Goal: Task Accomplishment & Management: Manage account settings

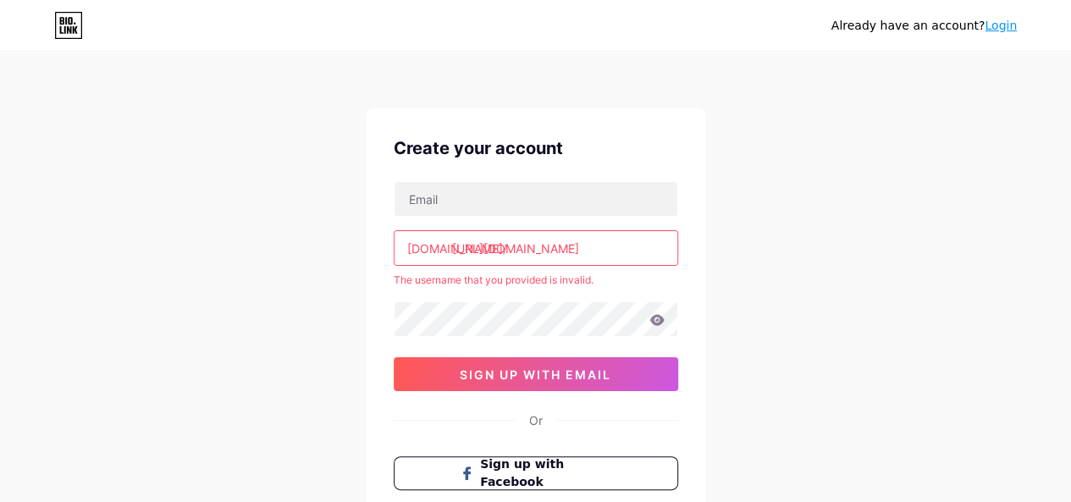
click at [334, 252] on div "Already have an account? Login Create your account [DOMAIN_NAME]/ [URL][DOMAIN_…" at bounding box center [535, 335] width 1071 height 670
click at [609, 117] on div "Create your account [DOMAIN_NAME]/ [URL][DOMAIN_NAME] The username that you pro…" at bounding box center [536, 336] width 339 height 456
click at [556, 250] on input "[URL][DOMAIN_NAME]" at bounding box center [536, 248] width 283 height 34
click at [601, 204] on input "text" at bounding box center [536, 199] width 283 height 34
click at [568, 222] on div "[DOMAIN_NAME]/ [URL][DOMAIN_NAME] The username that you provided is invalid. 0c…" at bounding box center [536, 286] width 285 height 210
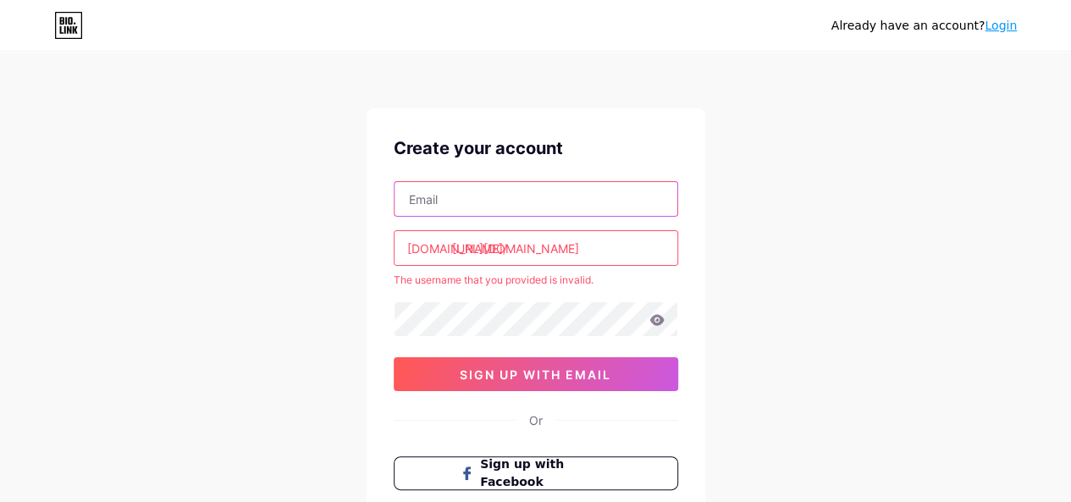
click at [586, 199] on input "text" at bounding box center [536, 199] width 283 height 34
paste input "[EMAIL_ADDRESS][DOMAIN_NAME]"
type input "[EMAIL_ADDRESS][DOMAIN_NAME]"
click at [752, 279] on div "Already have an account? Login Create your account [EMAIL_ADDRESS][DOMAIN_NAME]…" at bounding box center [535, 335] width 1071 height 670
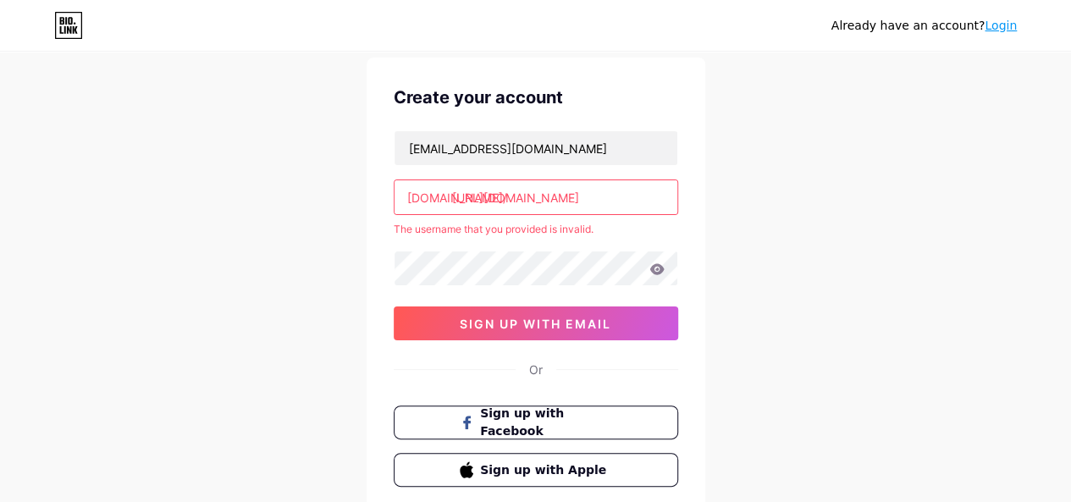
scroll to position [85, 0]
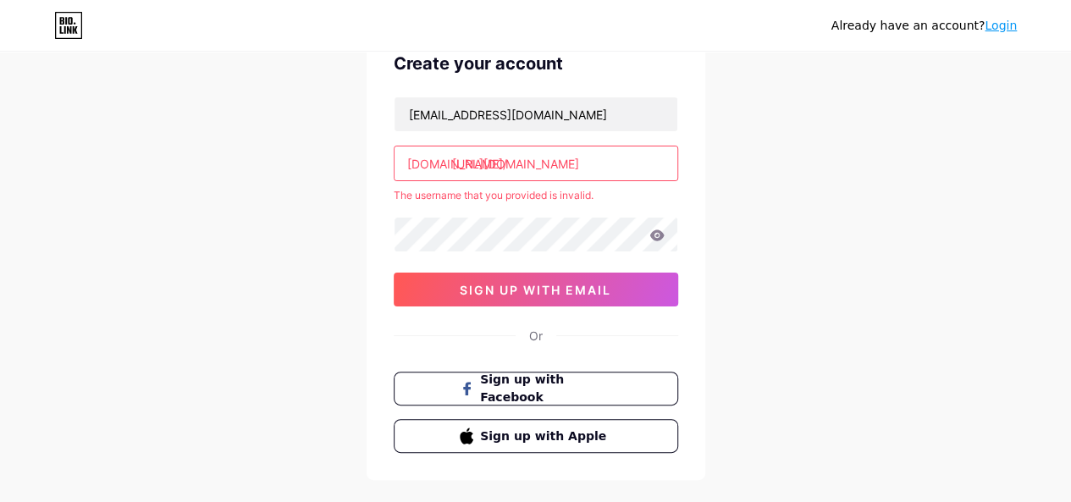
click at [391, 245] on div "Create your account [EMAIL_ADDRESS][DOMAIN_NAME] [DOMAIN_NAME]/ [URL][DOMAIN_NA…" at bounding box center [536, 252] width 339 height 456
click at [757, 213] on div "Already have an account? Login Create your account [EMAIL_ADDRESS][DOMAIN_NAME]…" at bounding box center [535, 250] width 1071 height 670
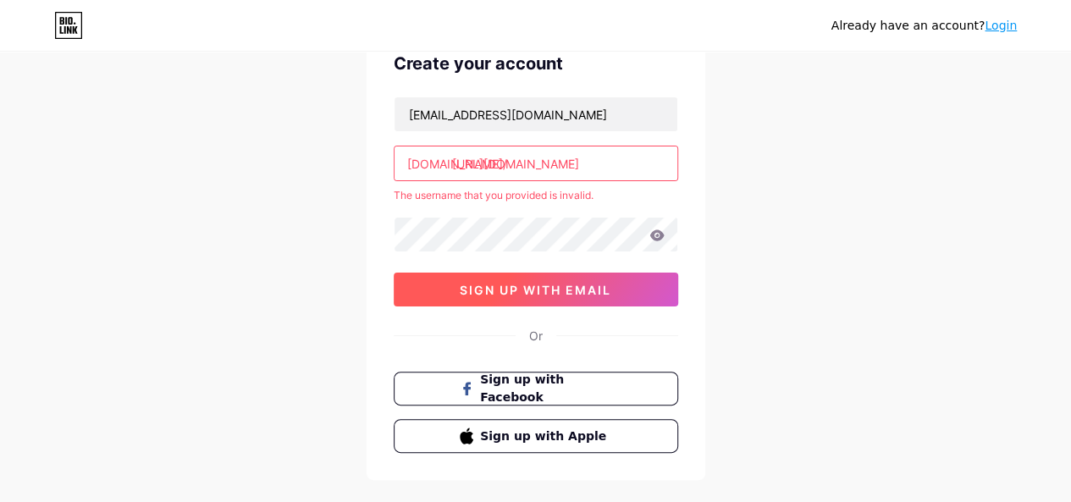
click at [620, 294] on button "sign up with email" at bounding box center [536, 290] width 285 height 34
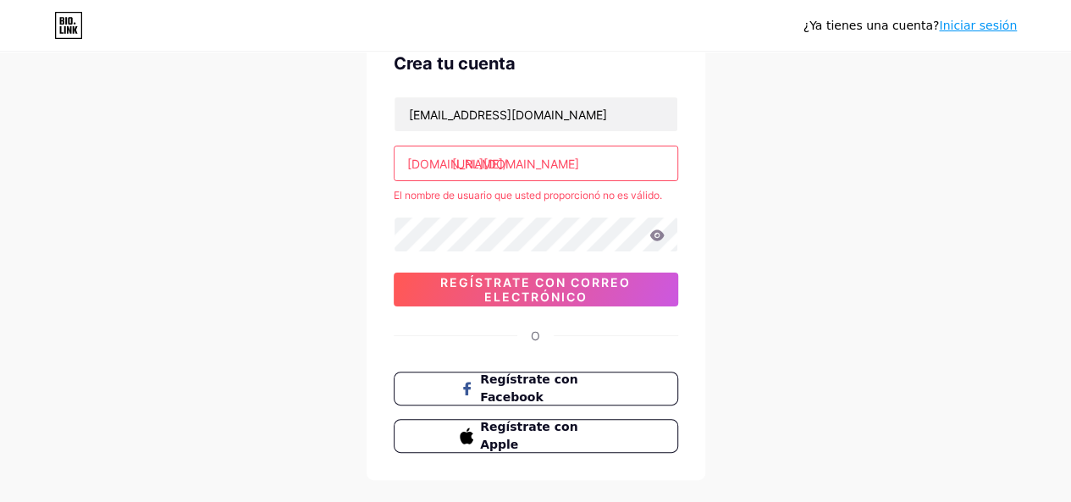
click at [810, 167] on div "¿Ya tienes una cuenta? Iniciar sesión Crea tu cuenta [EMAIL_ADDRESS][DOMAIN_NAM…" at bounding box center [535, 250] width 1071 height 670
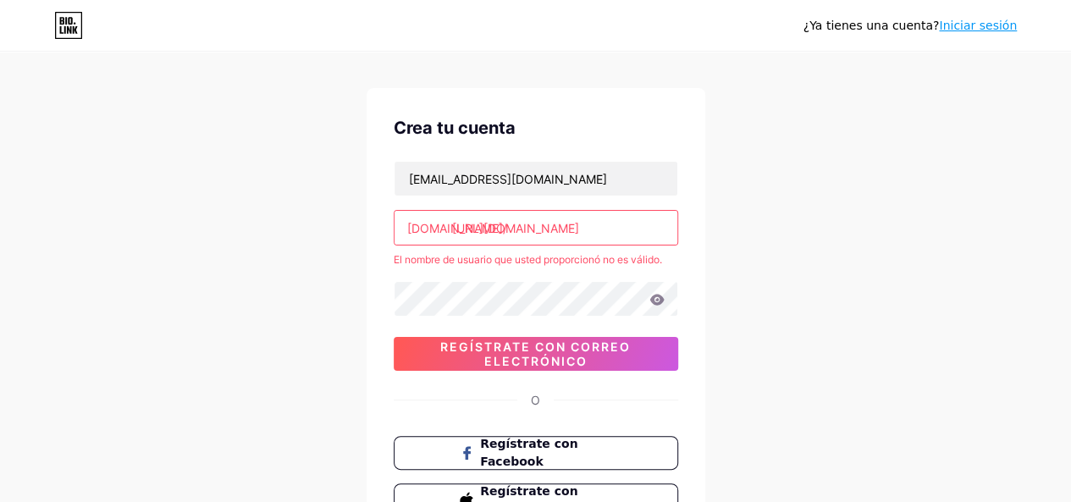
scroll to position [0, 0]
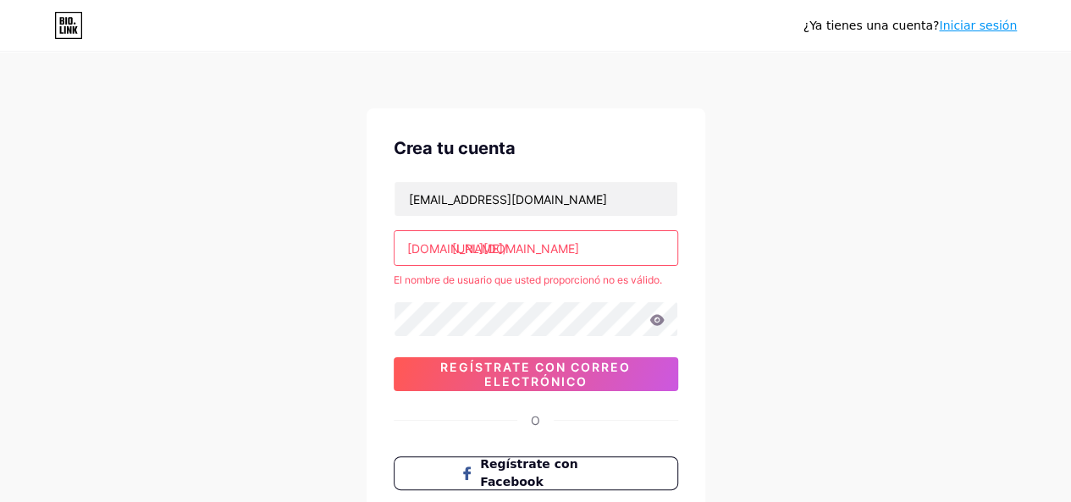
click at [571, 245] on input "[URL][DOMAIN_NAME]" at bounding box center [536, 248] width 283 height 34
click at [556, 252] on input "[URL][DOMAIN_NAME]" at bounding box center [536, 248] width 283 height 34
click at [554, 248] on input "[URL][DOMAIN_NAME]" at bounding box center [536, 248] width 283 height 34
click at [586, 240] on input "[URL][DOMAIN_NAME]" at bounding box center [536, 248] width 283 height 34
click at [588, 241] on input "[URL][DOMAIN_NAME]" at bounding box center [536, 248] width 283 height 34
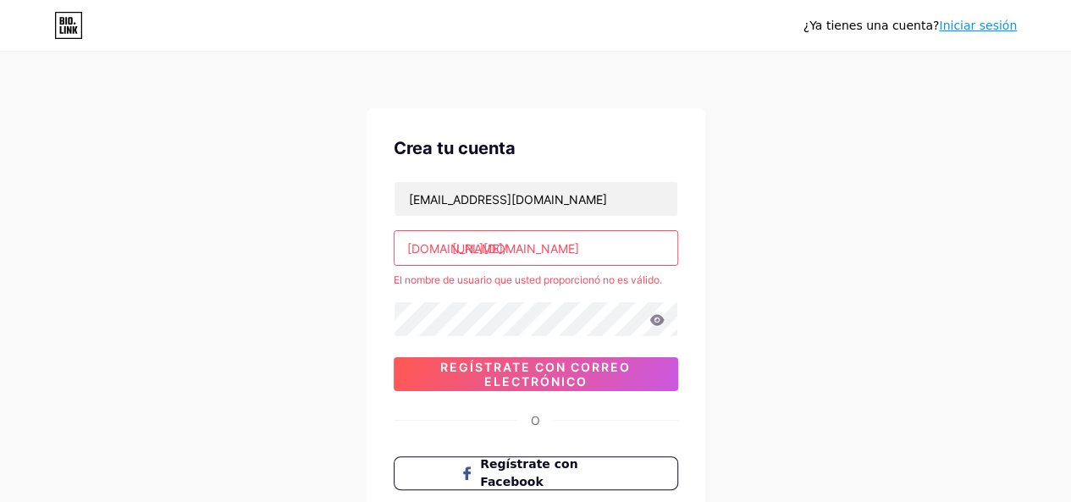
click at [589, 245] on input "[URL][DOMAIN_NAME]" at bounding box center [536, 248] width 283 height 34
click at [589, 246] on input "[URL][DOMAIN_NAME]" at bounding box center [536, 248] width 283 height 34
drag, startPoint x: 589, startPoint y: 246, endPoint x: 303, endPoint y: 257, distance: 286.4
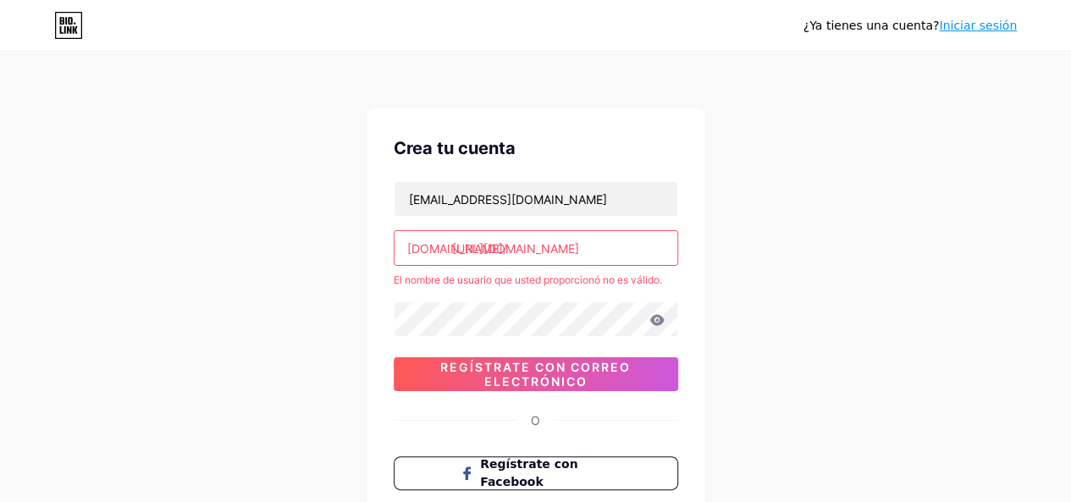
click at [303, 257] on div "¿Ya tienes una cuenta? Iniciar sesión Crea tu cuenta [EMAIL_ADDRESS][DOMAIN_NAM…" at bounding box center [535, 335] width 1071 height 670
paste input "//[DOMAIN_NAME][URL]"
click at [762, 274] on div "¿Ya tienes una cuenta? Iniciar sesión Crea tu cuenta [EMAIL_ADDRESS][DOMAIN_NAM…" at bounding box center [535, 335] width 1071 height 670
type input "[URL][DOMAIN_NAME]"
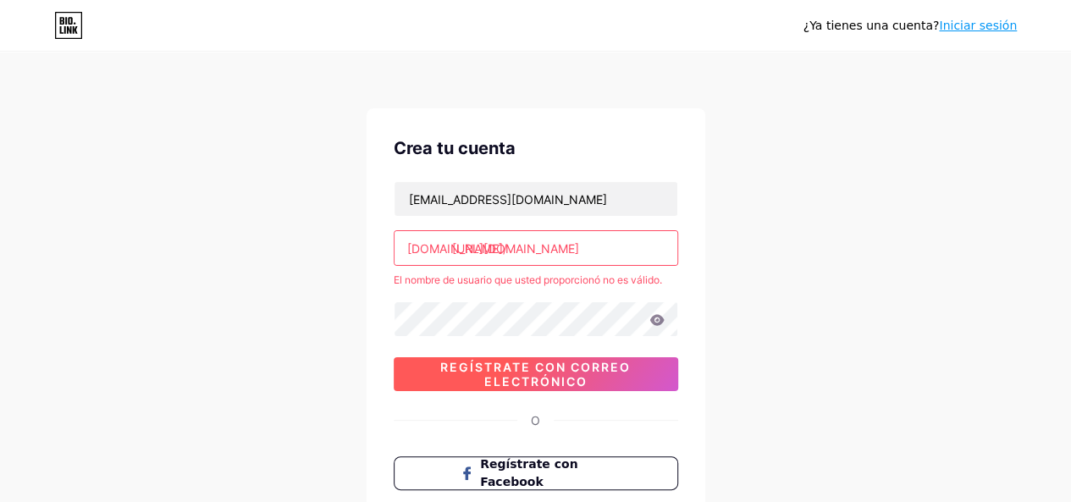
click at [556, 377] on font "Regístrate con correo electrónico" at bounding box center [535, 374] width 191 height 29
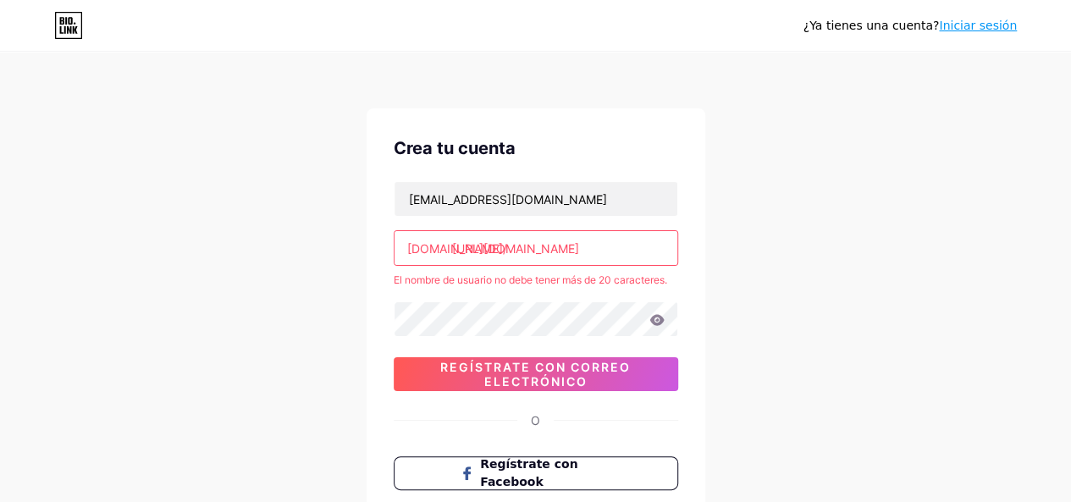
scroll to position [0, 79]
drag, startPoint x: 596, startPoint y: 245, endPoint x: 650, endPoint y: 257, distance: 54.7
click at [689, 262] on div "Crea tu cuenta [EMAIL_ADDRESS][DOMAIN_NAME] [DOMAIN_NAME]/ [URL][DOMAIN_NAME] E…" at bounding box center [536, 336] width 339 height 456
click at [649, 256] on input "[URL][DOMAIN_NAME]" at bounding box center [536, 248] width 283 height 34
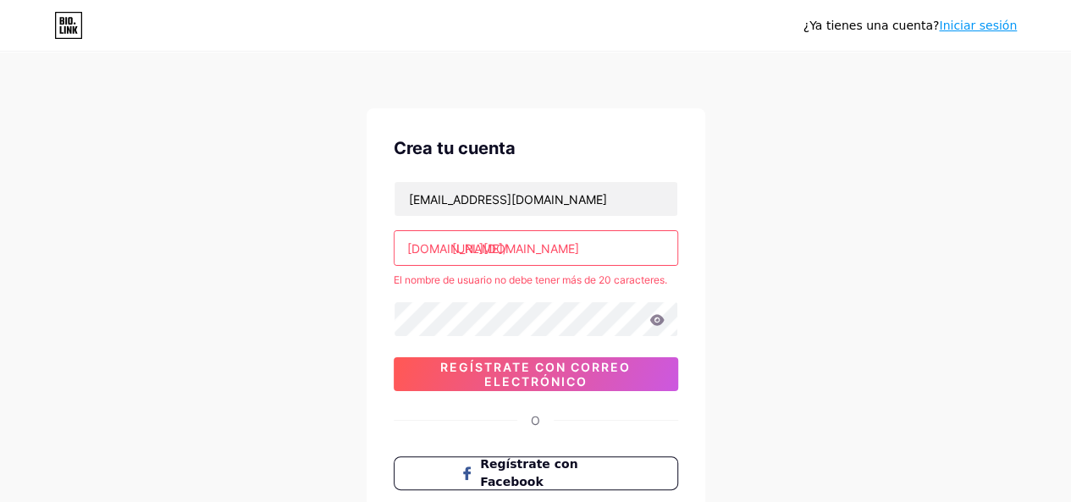
drag, startPoint x: 652, startPoint y: 251, endPoint x: 377, endPoint y: 267, distance: 275.7
click at [377, 267] on div "Crea tu cuenta [EMAIL_ADDRESS][DOMAIN_NAME] [DOMAIN_NAME]/ [URL][DOMAIN_NAME] E…" at bounding box center [536, 336] width 339 height 456
paste input "disenninet/coaching-empresarial/"
click at [745, 292] on div "¿Ya tienes una cuenta? Iniciar sesión Crea tu cuenta [EMAIL_ADDRESS][DOMAIN_NAM…" at bounding box center [535, 335] width 1071 height 670
click at [727, 317] on div "¿Ya tienes una cuenta? Iniciar sesión Crea tu cuenta [EMAIL_ADDRESS][DOMAIN_NAM…" at bounding box center [535, 335] width 1071 height 670
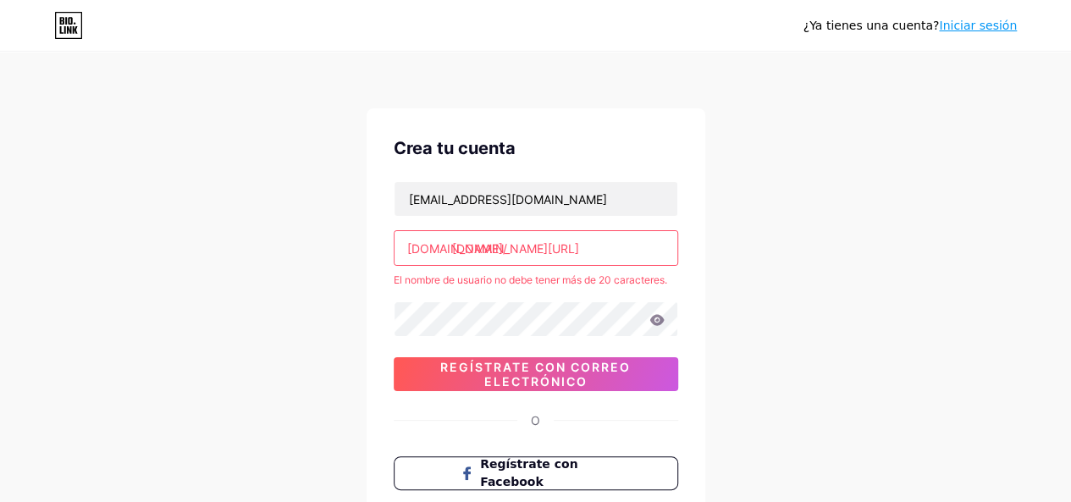
click at [532, 418] on font "O" at bounding box center [535, 420] width 9 height 14
click at [533, 418] on font "O" at bounding box center [535, 420] width 9 height 14
click at [539, 417] on font "O" at bounding box center [535, 420] width 9 height 14
click at [658, 314] on icon at bounding box center [657, 319] width 14 height 11
click at [650, 321] on div at bounding box center [536, 319] width 285 height 36
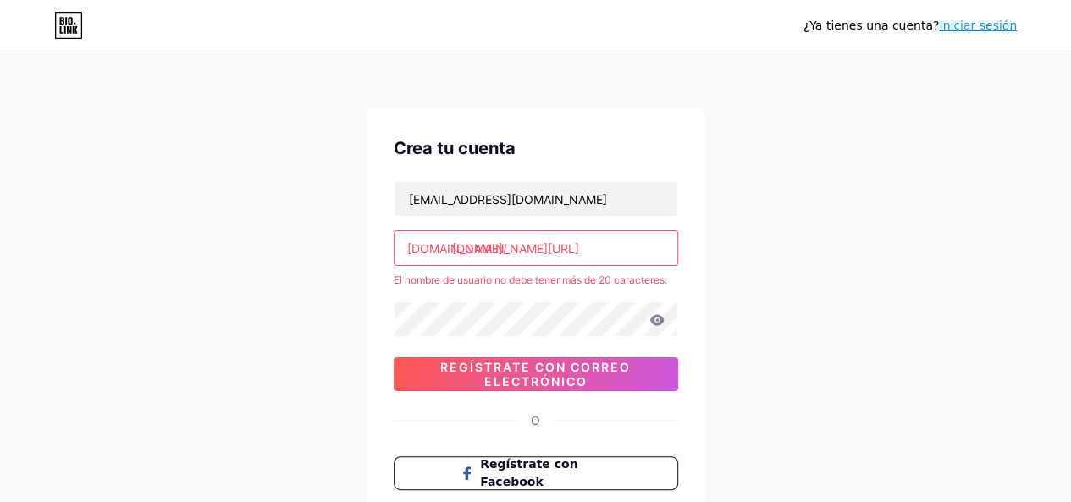
click at [654, 321] on icon at bounding box center [657, 319] width 14 height 11
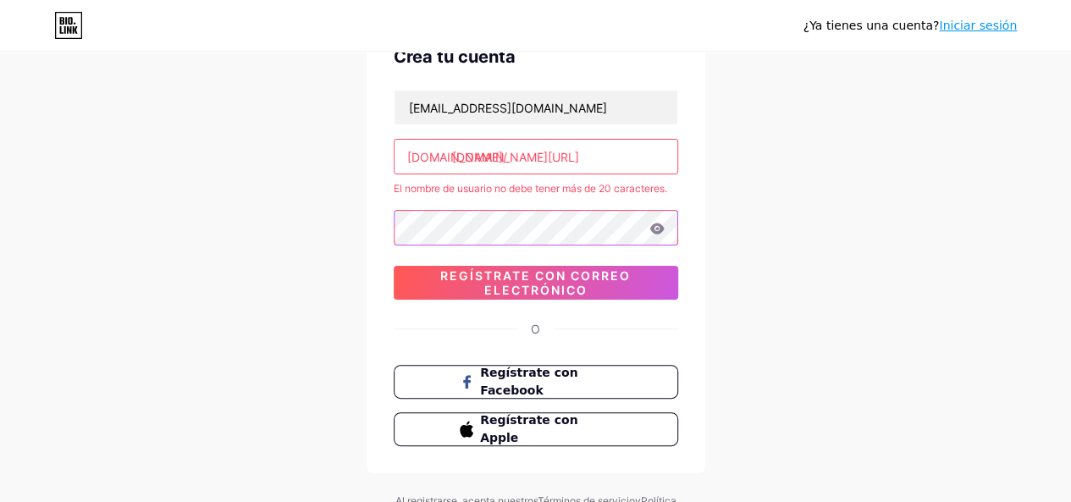
scroll to position [166, 0]
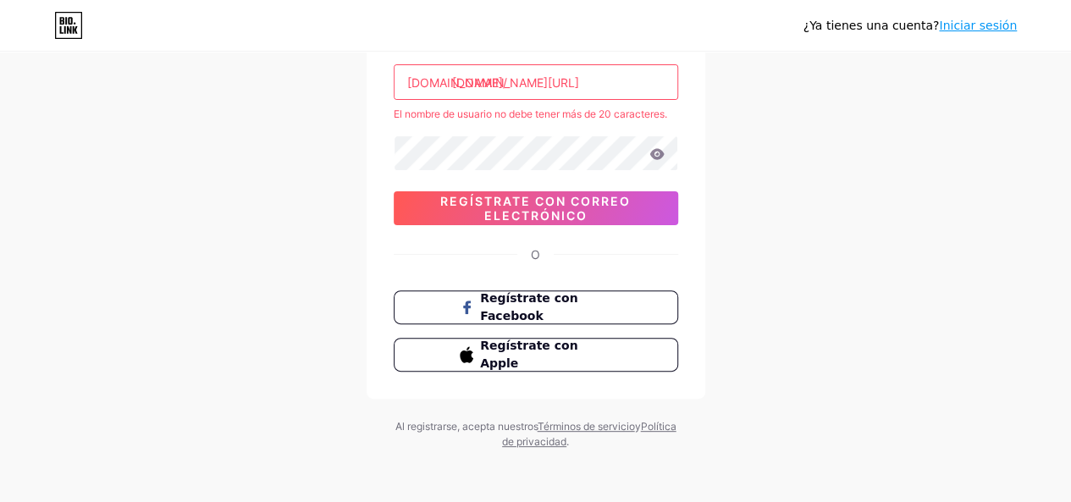
click at [760, 321] on div "¿Ya tienes una cuenta? Iniciar sesión Crea tu cuenta [EMAIL_ADDRESS][DOMAIN_NAM…" at bounding box center [535, 169] width 1071 height 670
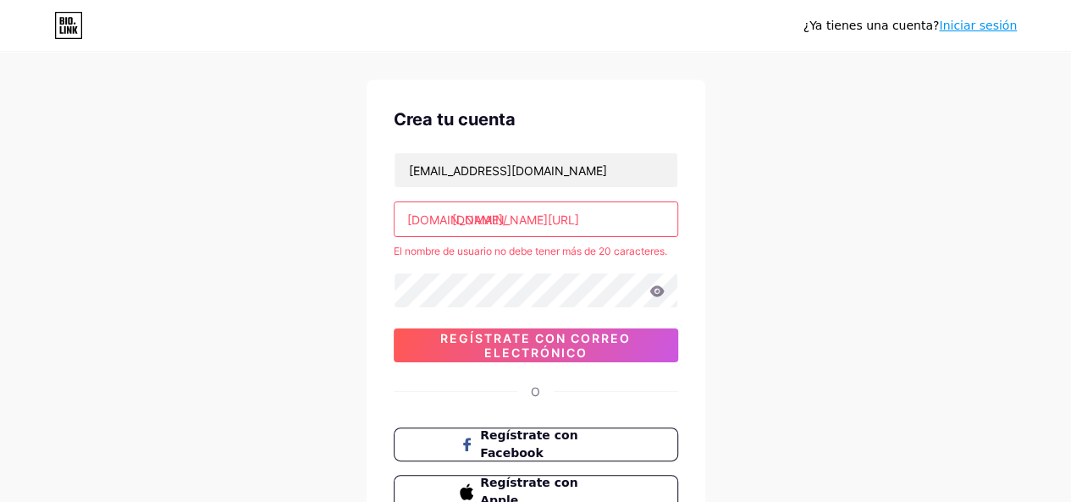
scroll to position [0, 0]
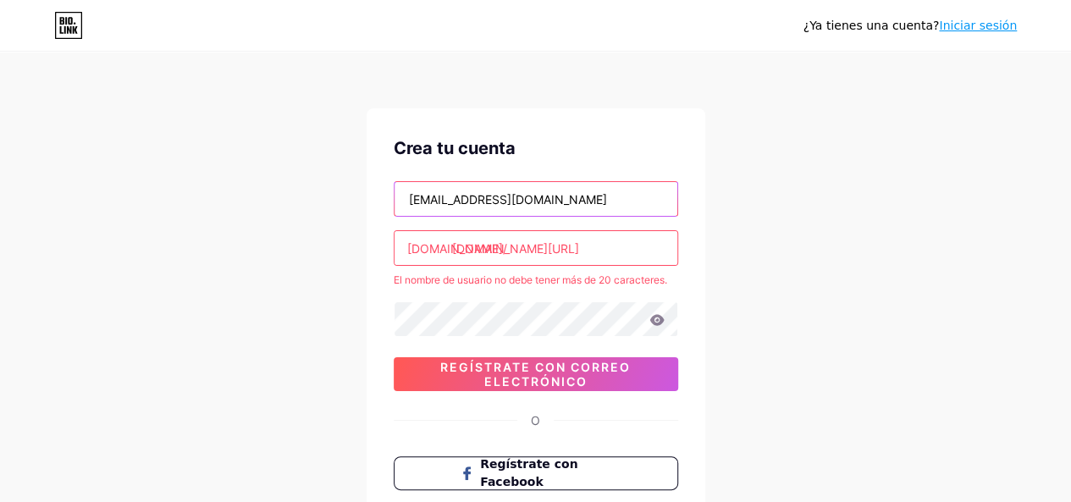
click at [578, 204] on input "[EMAIL_ADDRESS][DOMAIN_NAME]" at bounding box center [536, 199] width 283 height 34
click at [401, 199] on input "[EMAIL_ADDRESS][DOMAIN_NAME]" at bounding box center [536, 199] width 283 height 34
click at [627, 247] on input "[DOMAIN_NAME][URL]" at bounding box center [536, 248] width 283 height 34
click at [652, 234] on input "[DOMAIN_NAME][URL]" at bounding box center [536, 248] width 283 height 34
click at [649, 250] on input "[DOMAIN_NAME][URL]" at bounding box center [536, 248] width 283 height 34
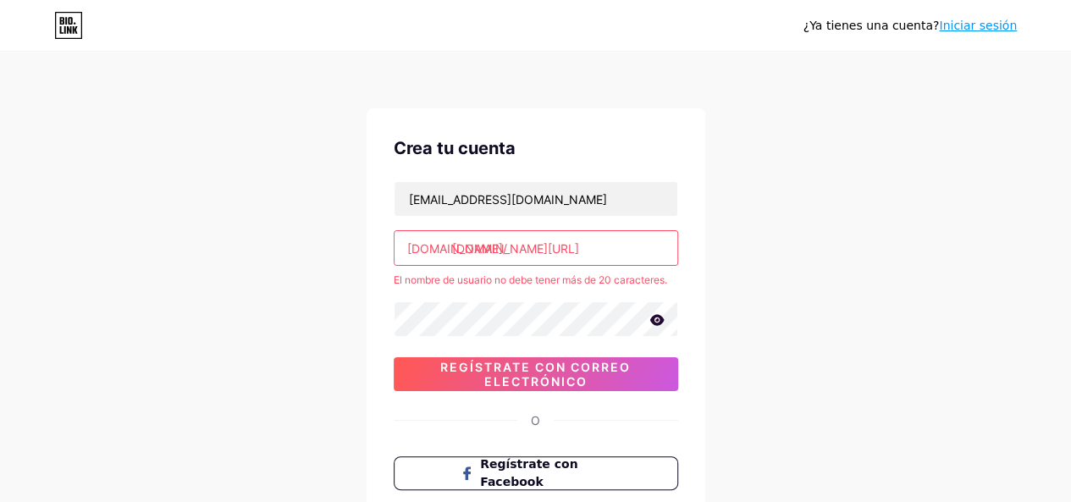
drag, startPoint x: 646, startPoint y: 247, endPoint x: 494, endPoint y: 271, distance: 154.3
click at [494, 271] on div "[EMAIL_ADDRESS][DOMAIN_NAME] [DOMAIN_NAME]/ [DOMAIN_NAME][URL] El nombre de usu…" at bounding box center [536, 286] width 285 height 210
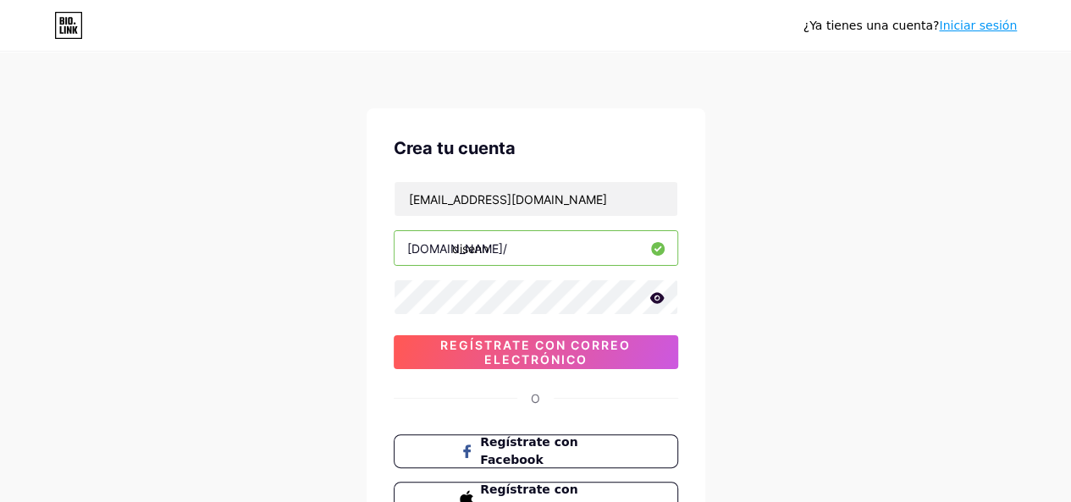
click at [541, 241] on input "disenn" at bounding box center [536, 248] width 283 height 34
click at [533, 263] on input "disenni" at bounding box center [536, 248] width 283 height 34
paste input "consultoraen innovación"
click at [699, 265] on div "Crea tu cuenta [EMAIL_ADDRESS][DOMAIN_NAME] [DOMAIN_NAME]/ disenniconsultoraen …" at bounding box center [536, 325] width 339 height 434
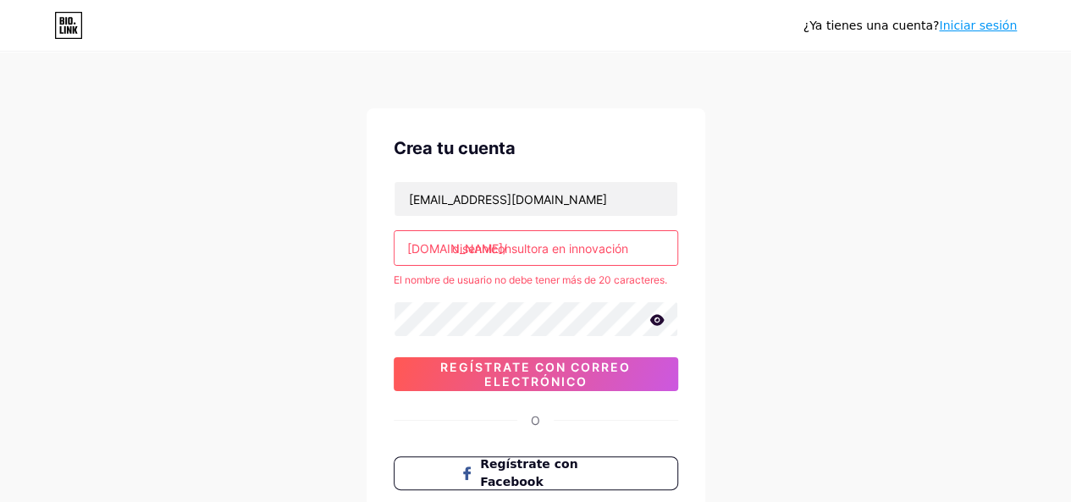
click at [554, 249] on input "disenniconsultora en innovación" at bounding box center [536, 248] width 283 height 34
click at [491, 252] on input "disenniconsultoraen innovación" at bounding box center [536, 248] width 283 height 34
click at [564, 246] on input "disenniconsultoraen innovación" at bounding box center [536, 248] width 283 height 34
click at [557, 252] on input "disenniconsultorae innovación" at bounding box center [536, 248] width 283 height 34
click at [689, 260] on div "Crea tu cuenta [EMAIL_ADDRESS][DOMAIN_NAME] [DOMAIN_NAME]/ disenniconsultora in…" at bounding box center [536, 336] width 339 height 456
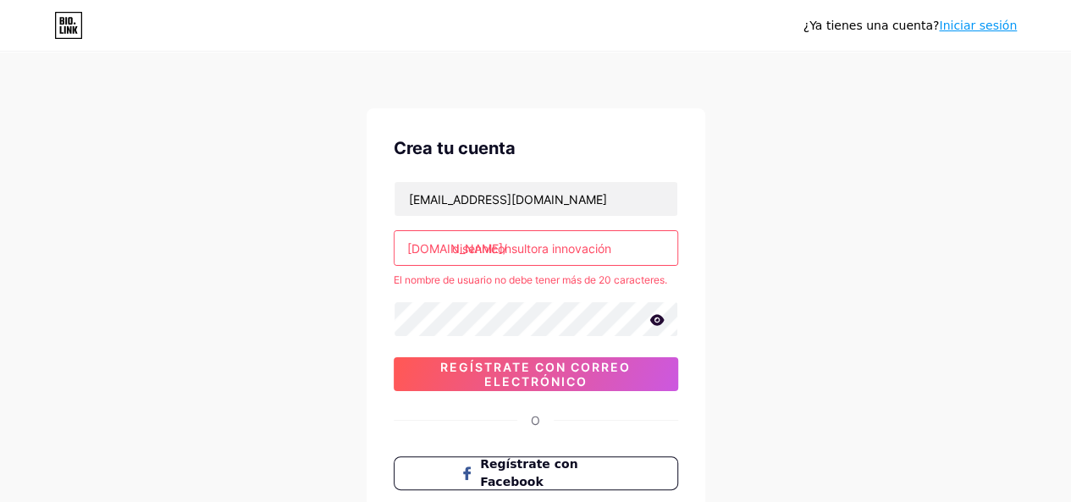
drag, startPoint x: 452, startPoint y: 253, endPoint x: 593, endPoint y: 245, distance: 140.8
click at [589, 249] on input "disenniconsultora innovación" at bounding box center [536, 248] width 283 height 34
click at [613, 245] on input "disenniconsultora innovación" at bounding box center [536, 248] width 283 height 34
drag, startPoint x: 620, startPoint y: 246, endPoint x: 514, endPoint y: 263, distance: 107.2
click at [514, 263] on input "disenniconsultora innovación" at bounding box center [536, 248] width 283 height 34
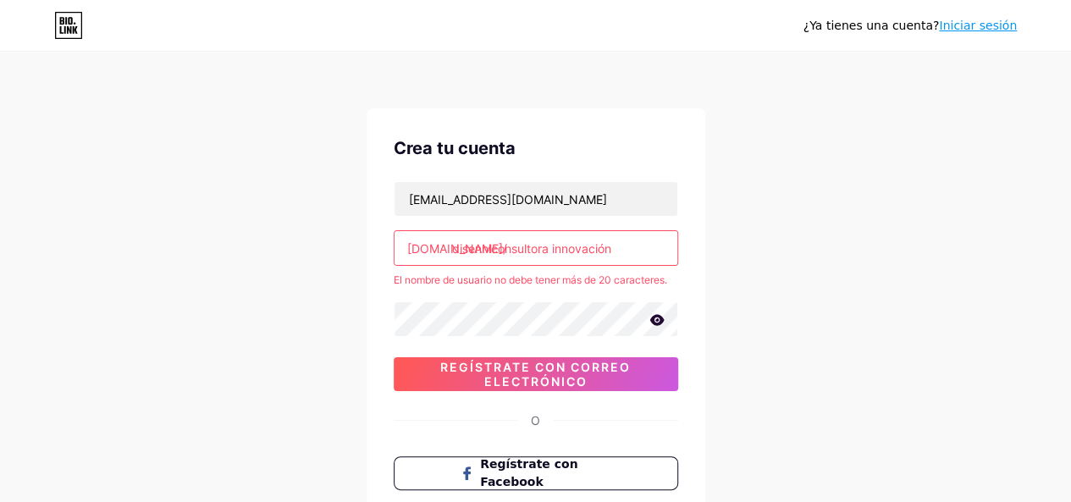
click at [505, 248] on input "disenniconsultora innovación" at bounding box center [536, 248] width 283 height 34
drag, startPoint x: 620, startPoint y: 240, endPoint x: 549, endPoint y: 257, distance: 72.9
click at [549, 257] on input "disenniconsultora innovación" at bounding box center [536, 248] width 283 height 34
click at [605, 255] on input "disenniconsultora" at bounding box center [536, 248] width 283 height 34
type input "disenniconsultora"
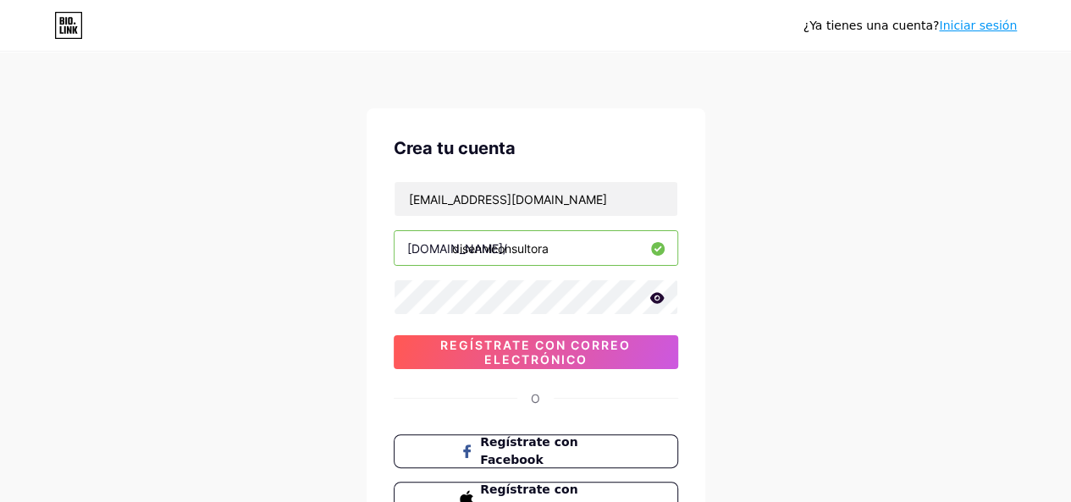
click at [736, 271] on div "¿Ya tienes una cuenta? Iniciar sesión Crea tu cuenta [EMAIL_ADDRESS][DOMAIN_NAM…" at bounding box center [535, 324] width 1071 height 648
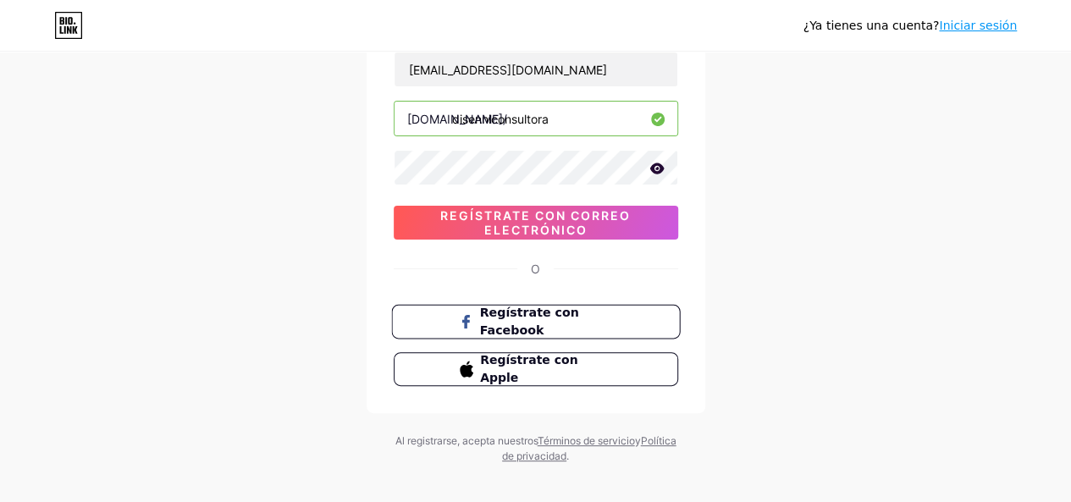
scroll to position [144, 0]
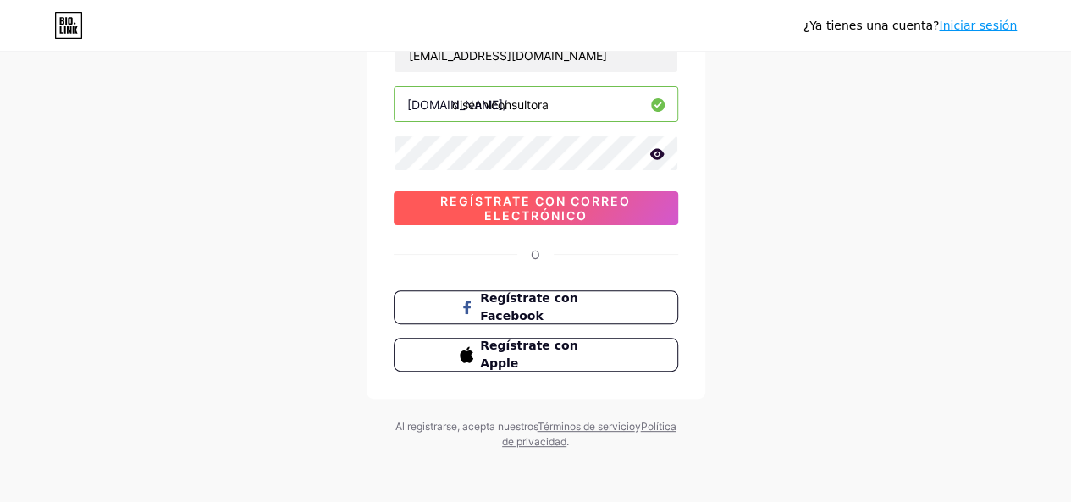
click at [540, 214] on font "Regístrate con correo electrónico" at bounding box center [535, 208] width 191 height 29
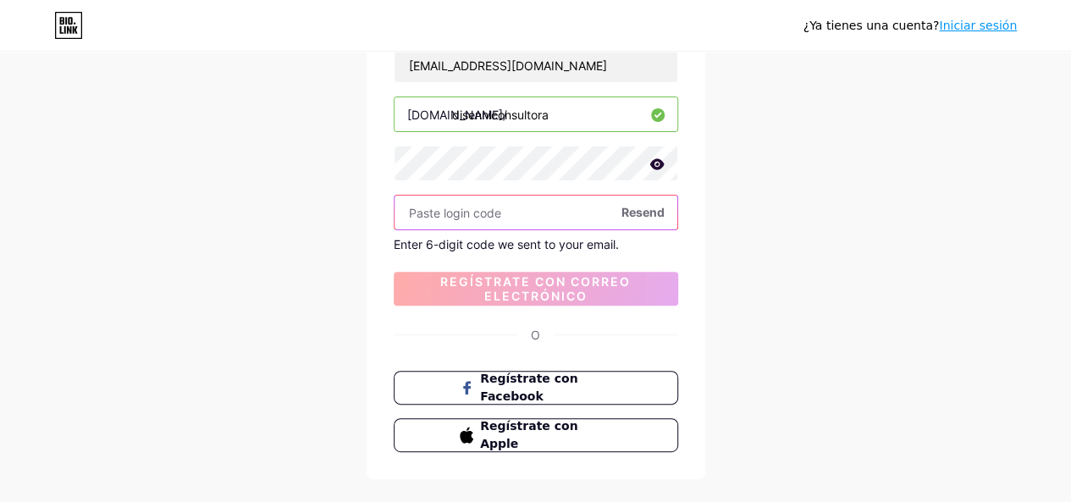
scroll to position [0, 0]
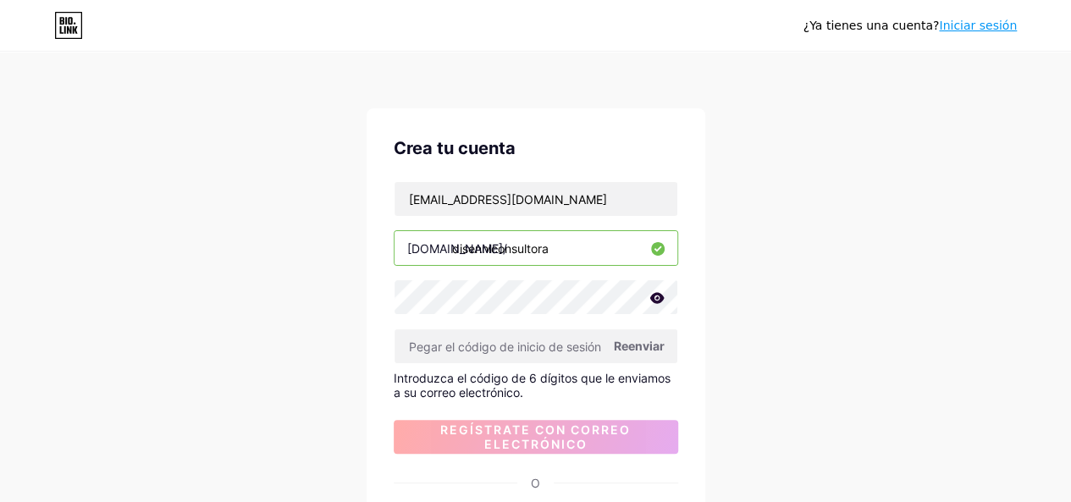
click at [730, 415] on div "¿Ya tienes una cuenta? Iniciar sesión Crea tu cuenta [EMAIL_ADDRESS][DOMAIN_NAM…" at bounding box center [535, 366] width 1071 height 732
click at [632, 339] on font "Reenviar" at bounding box center [639, 346] width 51 height 14
click at [570, 316] on div "[EMAIL_ADDRESS][DOMAIN_NAME] [DOMAIN_NAME]/ disenniconsultora Reenviar Introduz…" at bounding box center [536, 317] width 285 height 273
click at [547, 349] on input "text" at bounding box center [536, 346] width 283 height 34
paste input "153780"
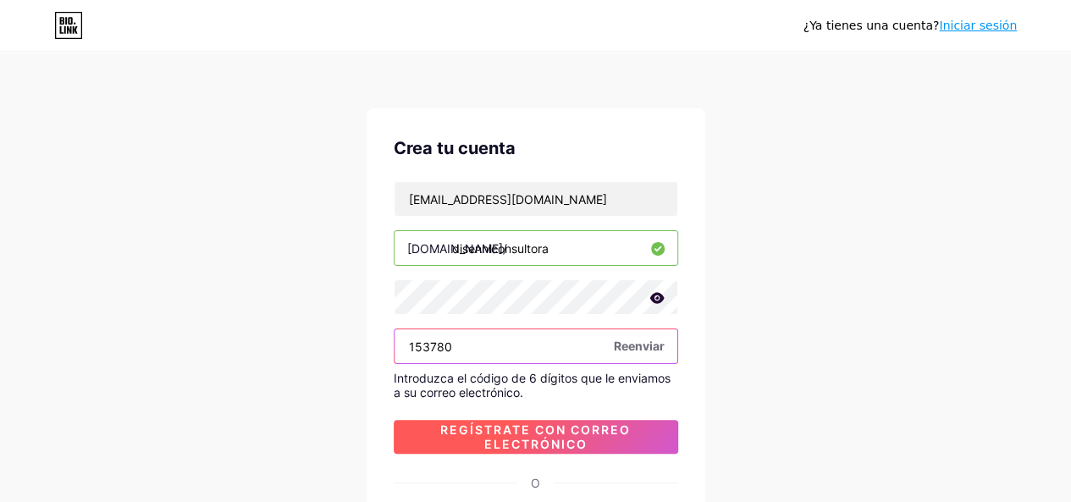
type input "153780"
click at [528, 426] on font "Regístrate con correo electrónico" at bounding box center [535, 437] width 191 height 29
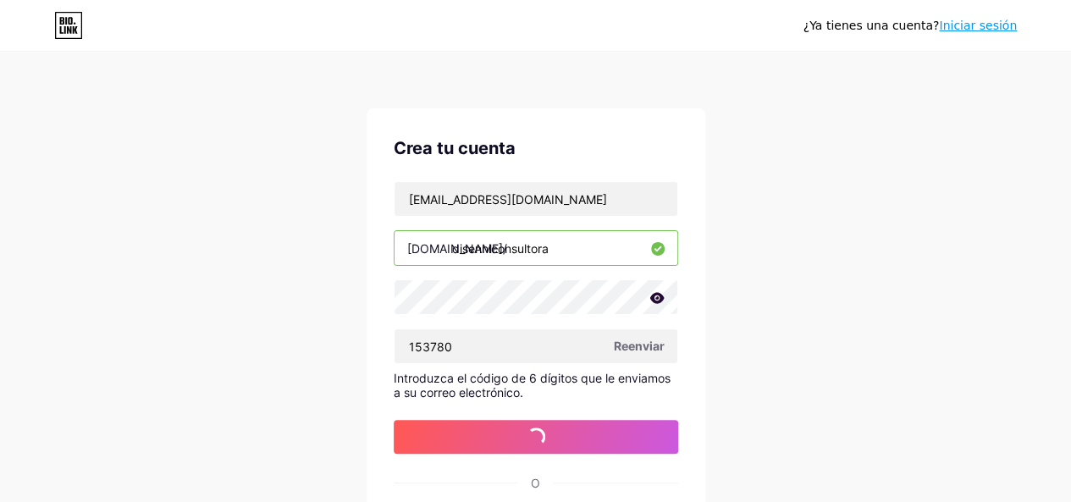
click at [763, 401] on div "¿Ya tienes una cuenta? Iniciar sesión Crea tu cuenta [EMAIL_ADDRESS][DOMAIN_NAM…" at bounding box center [535, 366] width 1071 height 732
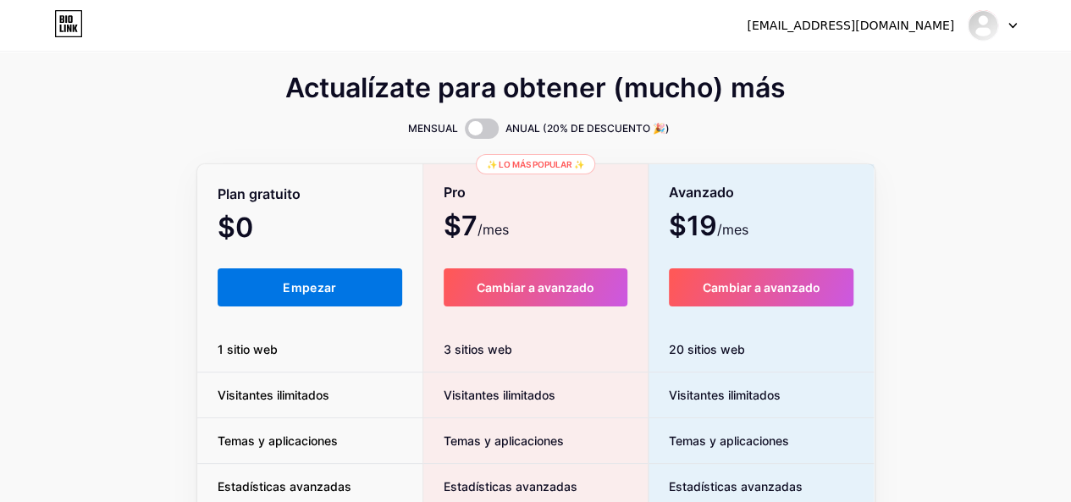
click at [318, 298] on button "Empezar" at bounding box center [310, 287] width 185 height 38
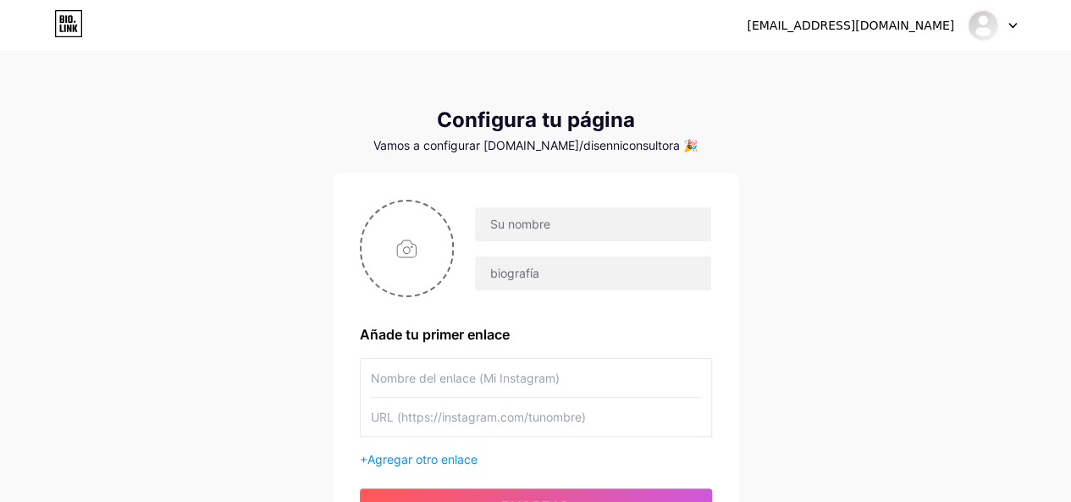
click at [481, 382] on input "text" at bounding box center [536, 378] width 330 height 38
click at [556, 231] on input "text" at bounding box center [592, 224] width 235 height 34
click at [589, 336] on div "Añade tu primer enlace" at bounding box center [536, 334] width 352 height 20
click at [558, 241] on div at bounding box center [582, 249] width 257 height 85
click at [560, 228] on input "text" at bounding box center [592, 224] width 235 height 34
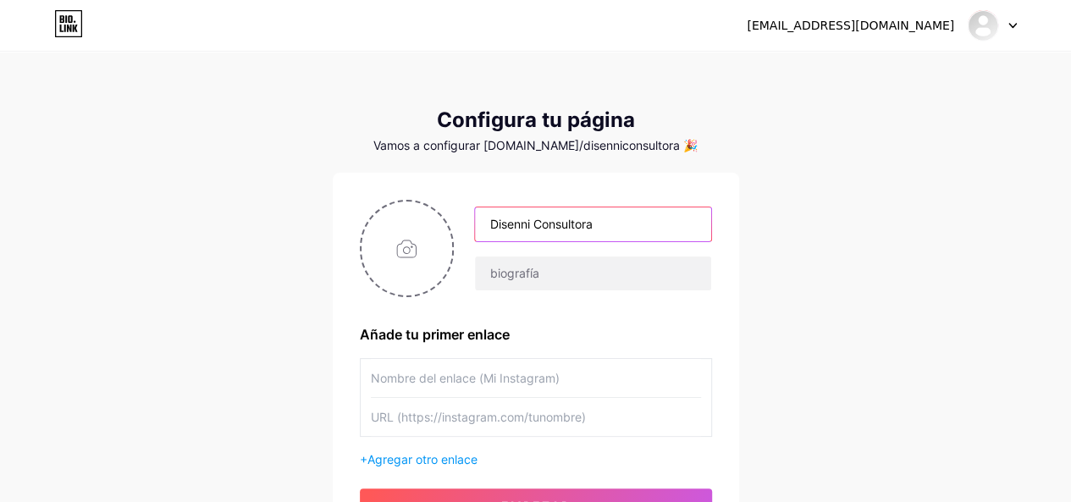
type input "Disenni Consultora"
click at [849, 267] on div "[EMAIL_ADDRESS][DOMAIN_NAME] Panel Cerrar sesión Configura tu página Vamos a co…" at bounding box center [535, 302] width 1071 height 604
click at [425, 252] on input "file" at bounding box center [407, 249] width 91 height 94
type input "C:\fakepath\Logo de disenni.jpg"
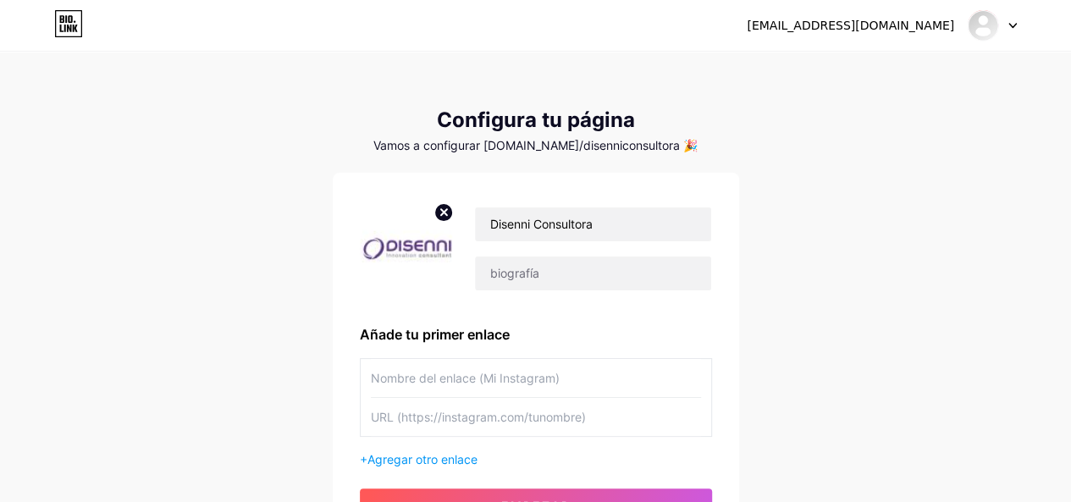
click at [887, 318] on div "[EMAIL_ADDRESS][DOMAIN_NAME] Panel Cerrar sesión Configura tu página Vamos a co…" at bounding box center [535, 302] width 1071 height 604
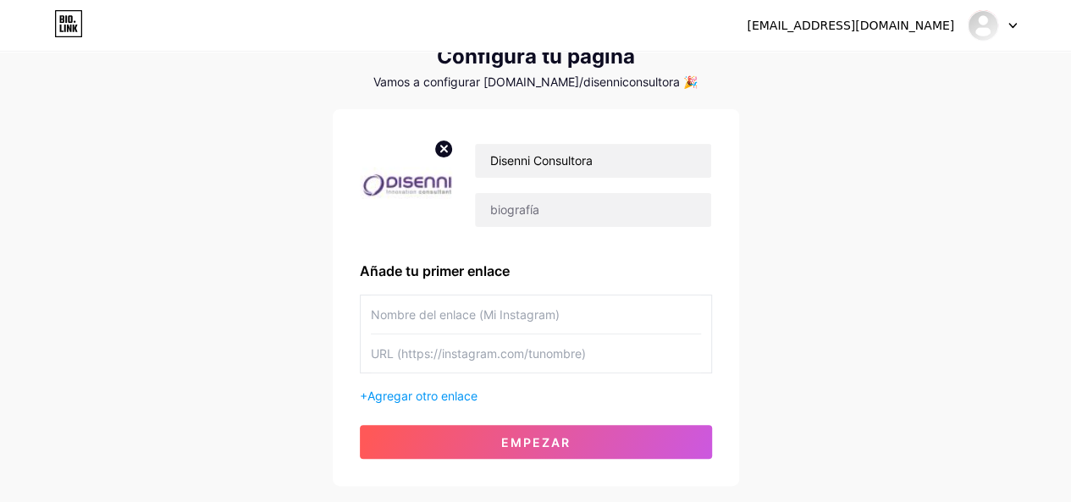
scroll to position [85, 0]
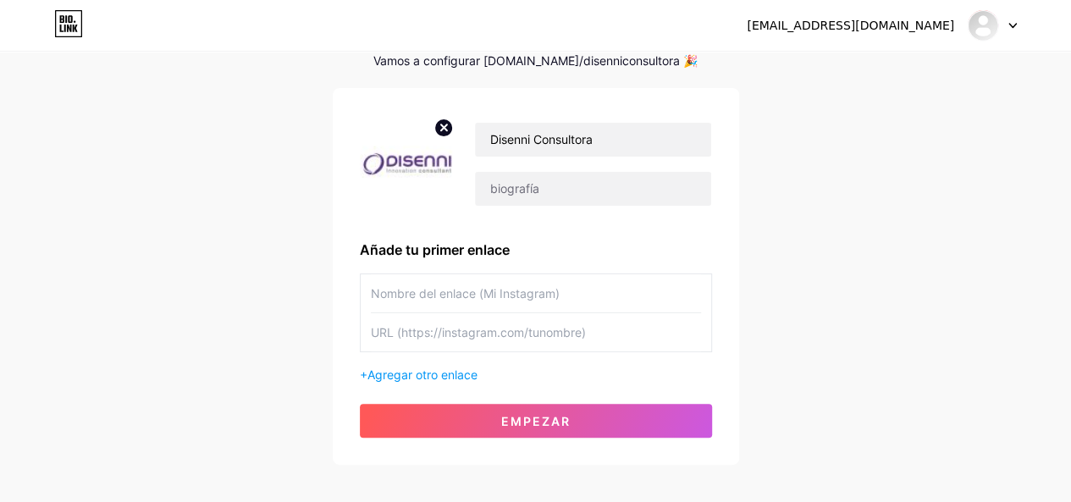
click at [537, 303] on input "text" at bounding box center [536, 293] width 330 height 38
click at [586, 331] on input "text" at bounding box center [536, 332] width 330 height 38
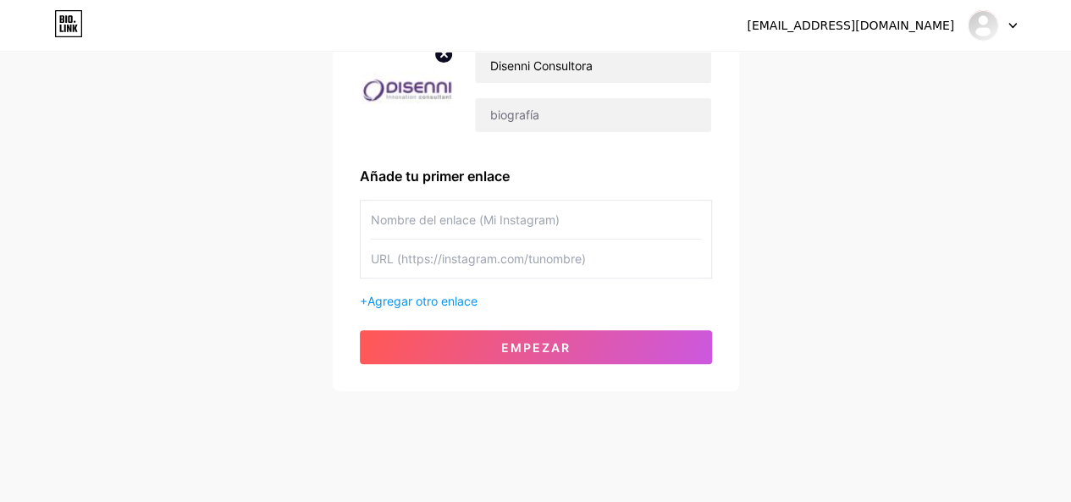
scroll to position [168, 0]
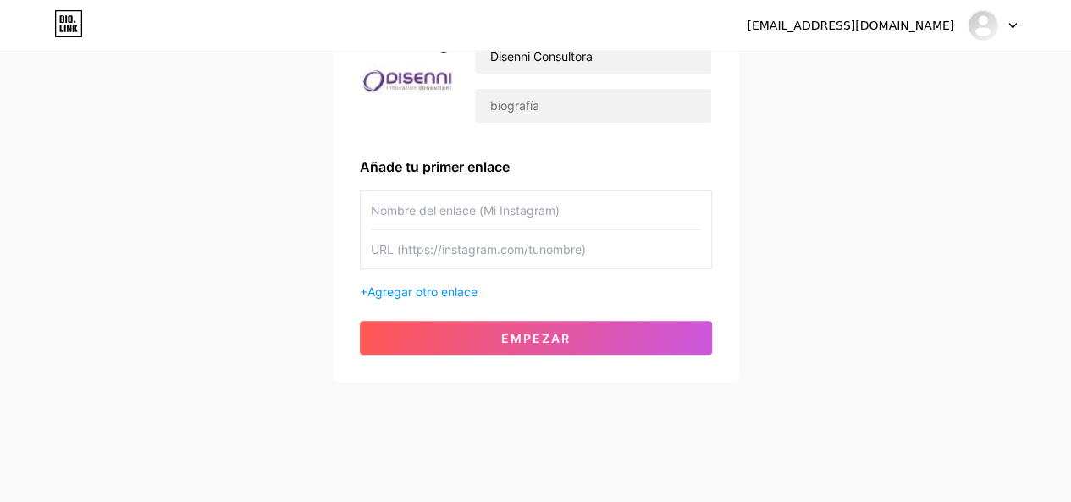
click at [484, 219] on input "text" at bounding box center [536, 210] width 330 height 38
type input "M"
click at [534, 213] on input "Sitio web" at bounding box center [536, 210] width 330 height 38
paste input "Consultora en Innovación"
type input "Sitio web de Consultora en Innovación"
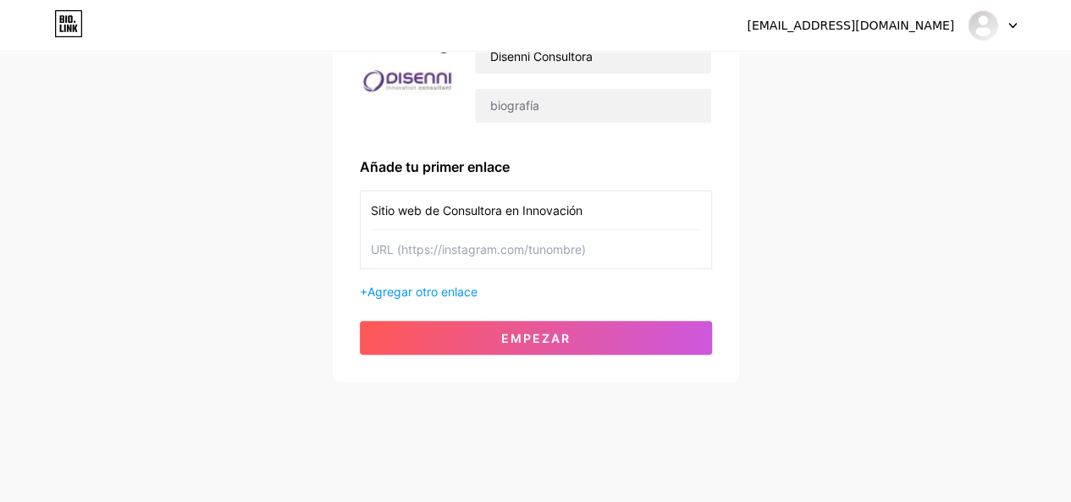
click at [701, 254] on div "Sitio web de Consultora en Innovación" at bounding box center [536, 230] width 352 height 79
click at [684, 248] on input "text" at bounding box center [536, 249] width 330 height 38
click at [594, 246] on input "text" at bounding box center [536, 249] width 330 height 38
paste input "[URL][DOMAIN_NAME]"
type input "[URL][DOMAIN_NAME]"
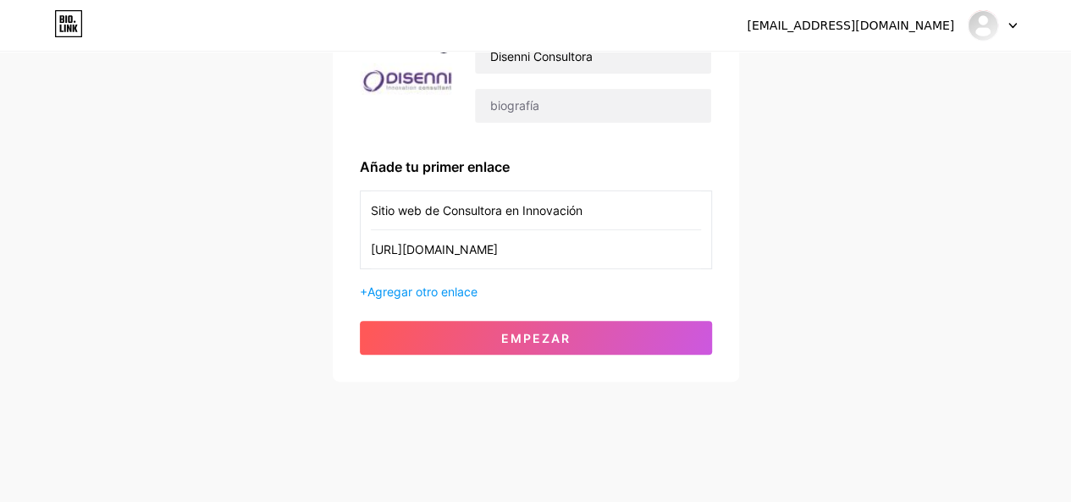
drag, startPoint x: 799, startPoint y: 285, endPoint x: 815, endPoint y: 293, distance: 17.4
click at [810, 288] on div "[EMAIL_ADDRESS][DOMAIN_NAME] Panel Cerrar sesión Configura tu página Vamos a co…" at bounding box center [535, 134] width 1071 height 604
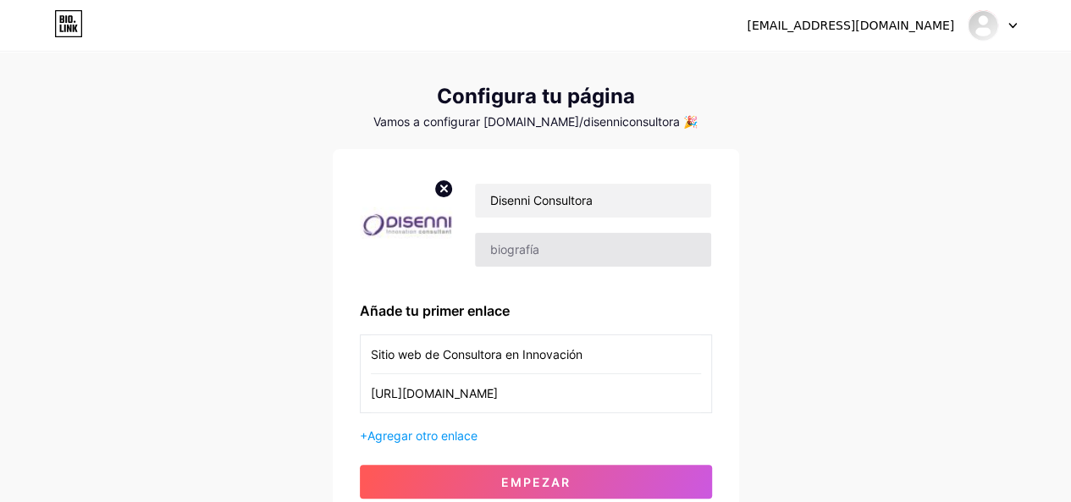
scroll to position [0, 0]
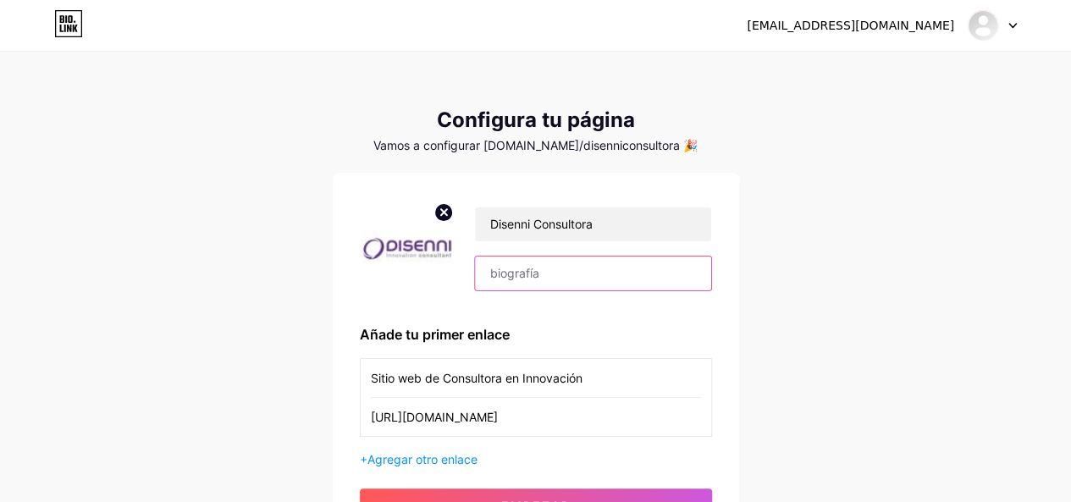
click at [594, 273] on input "text" at bounding box center [592, 274] width 235 height 34
click at [571, 269] on input "text" at bounding box center [592, 274] width 235 height 34
paste input "consultora en innovación que redefine el futuro de tu negocio"
drag, startPoint x: 534, startPoint y: 285, endPoint x: 389, endPoint y: 307, distance: 147.3
click at [389, 307] on div "Disenni Consultora consultora en innovación que redefine el futuro de tu negoci…" at bounding box center [536, 361] width 352 height 323
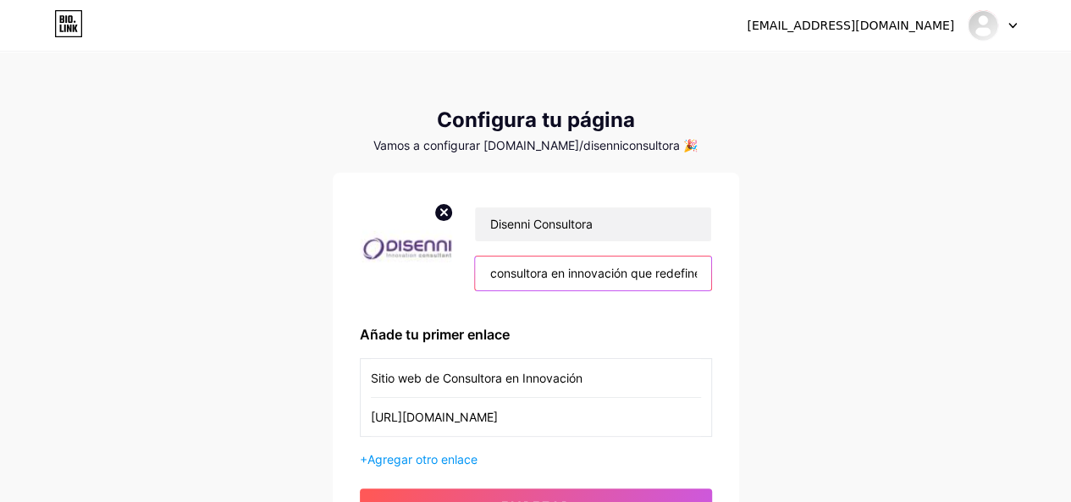
click at [499, 281] on input "consultora en innovación que redefine el futuro de tu negocio" at bounding box center [592, 274] width 235 height 34
click at [484, 282] on input "consultora en innovación que redefine el futuro de tu negocio" at bounding box center [592, 274] width 235 height 34
drag, startPoint x: 599, startPoint y: 270, endPoint x: 810, endPoint y: 284, distance: 211.3
click at [810, 284] on div "[EMAIL_ADDRESS][DOMAIN_NAME] Panel Cerrar sesión Configura tu página Vamos a co…" at bounding box center [535, 302] width 1071 height 604
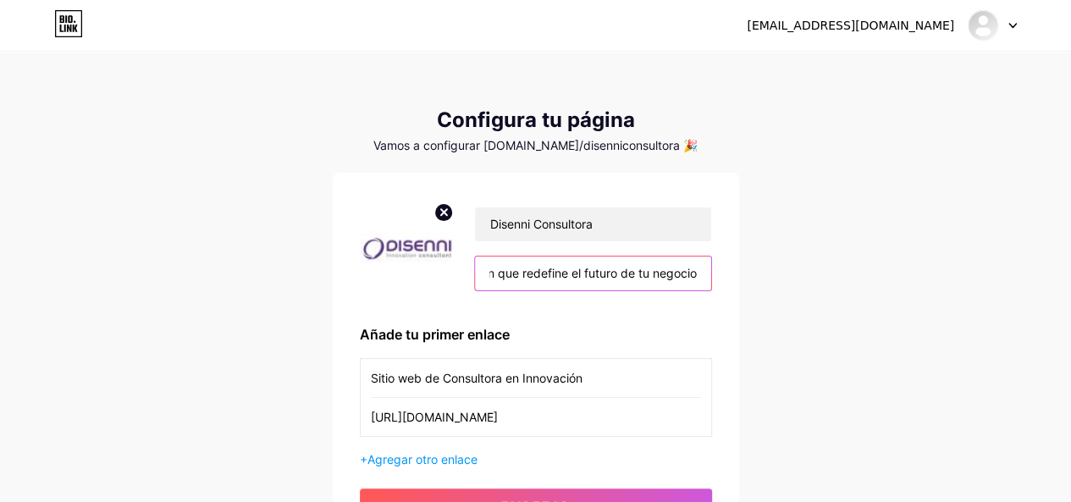
type input "Disenni consultora en innovación que redefine el futuro de tu negocio"
click at [712, 307] on div "Disenni Consultora Disenni consultora en innovación que redefine el futuro de t…" at bounding box center [536, 361] width 406 height 377
drag, startPoint x: 650, startPoint y: 279, endPoint x: 834, endPoint y: 287, distance: 184.0
click at [854, 284] on div "[EMAIL_ADDRESS][DOMAIN_NAME] Panel Cerrar sesión Configura tu página Vamos a co…" at bounding box center [535, 302] width 1071 height 604
click at [657, 318] on div "Disenni Consultora Disenni consultora en innovación que redefine el futuro de t…" at bounding box center [536, 361] width 352 height 323
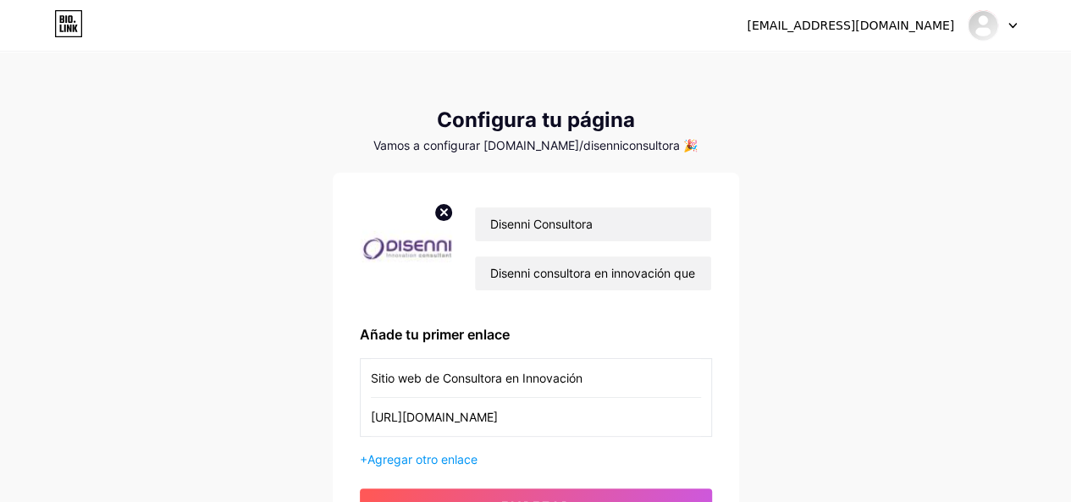
scroll to position [168, 0]
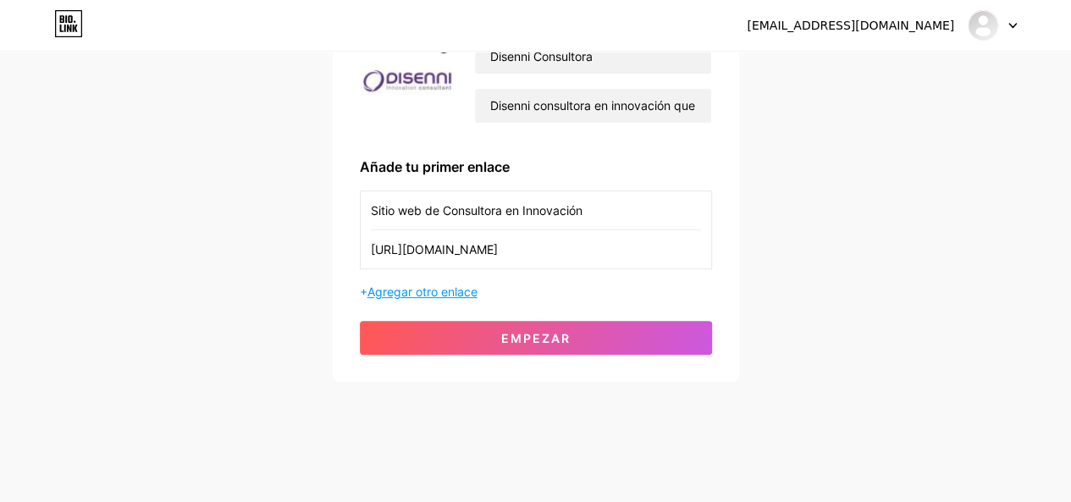
click at [453, 285] on font "Agregar otro enlace" at bounding box center [423, 292] width 110 height 14
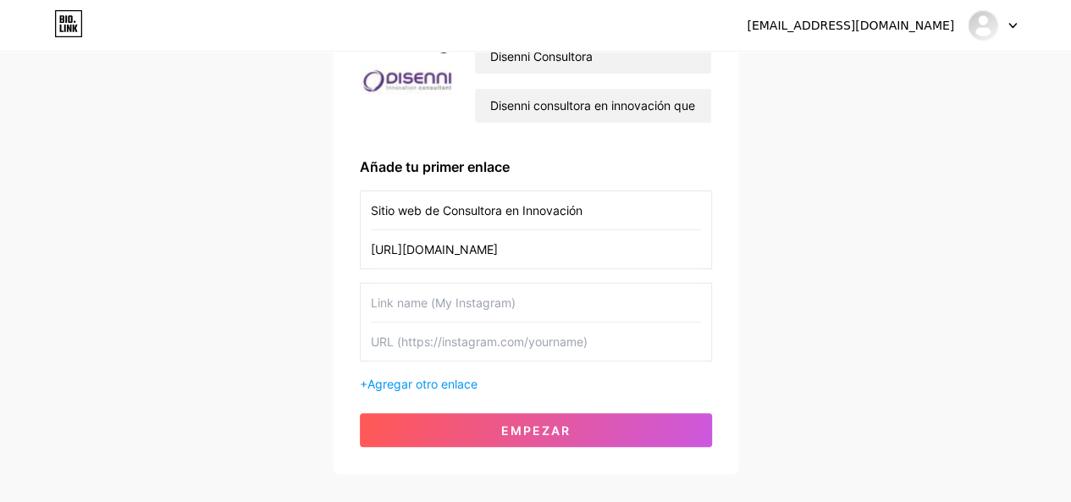
click at [504, 307] on input "text" at bounding box center [536, 303] width 330 height 38
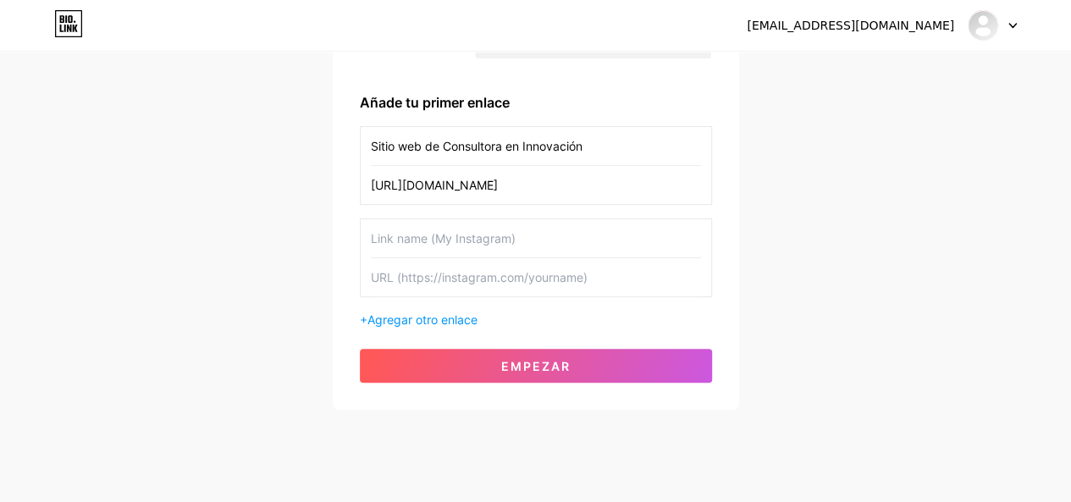
scroll to position [252, 0]
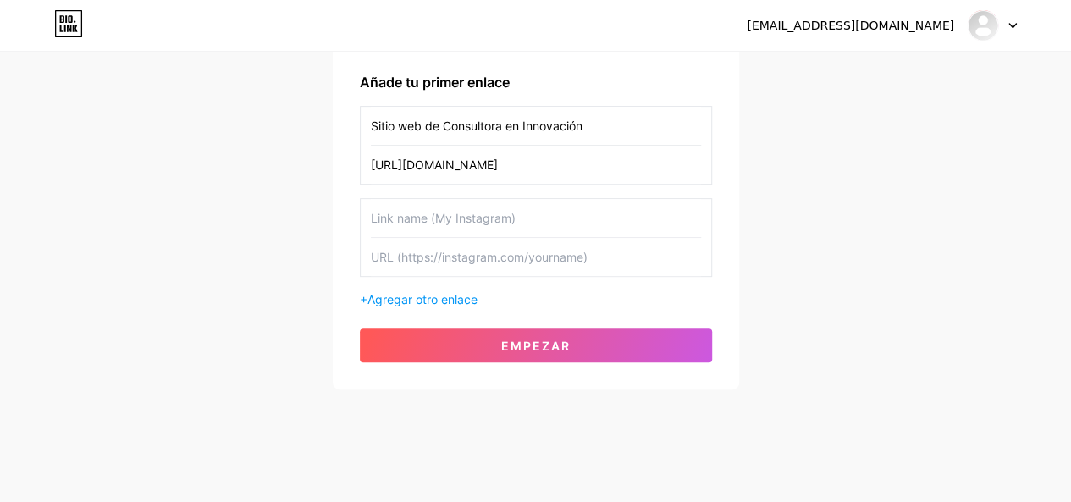
click at [583, 310] on div "Disenni Consultora Disenni consultora en innovación que redefine el futuro de t…" at bounding box center [536, 154] width 352 height 415
click at [932, 255] on div "[EMAIL_ADDRESS][DOMAIN_NAME] Panel Cerrar sesión Configura tu página Vamos a co…" at bounding box center [535, 96] width 1071 height 696
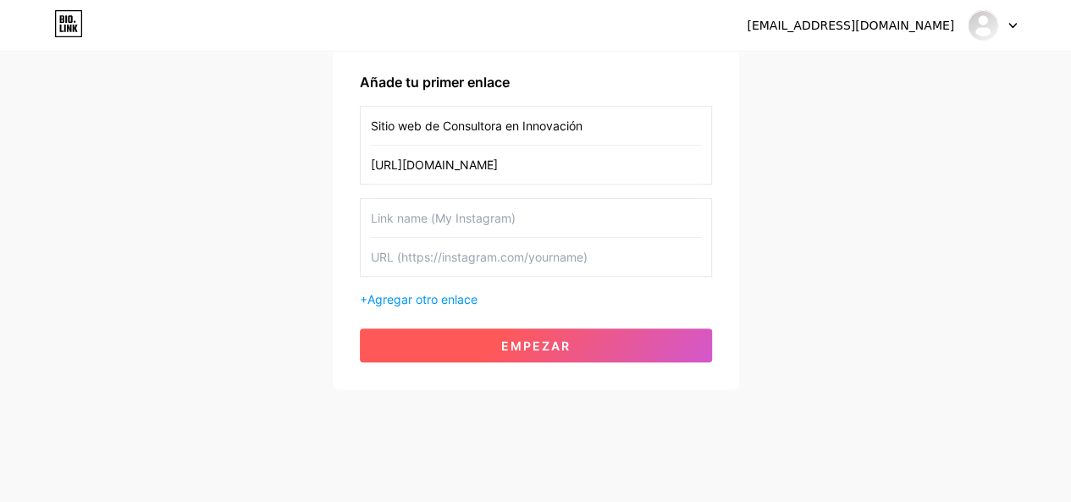
click at [590, 346] on button "Empezar" at bounding box center [536, 346] width 352 height 34
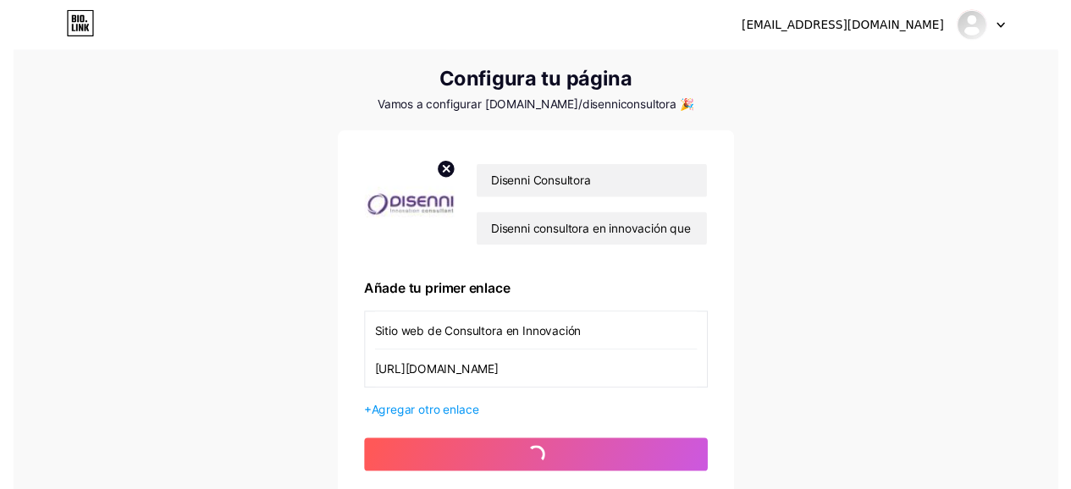
scroll to position [0, 0]
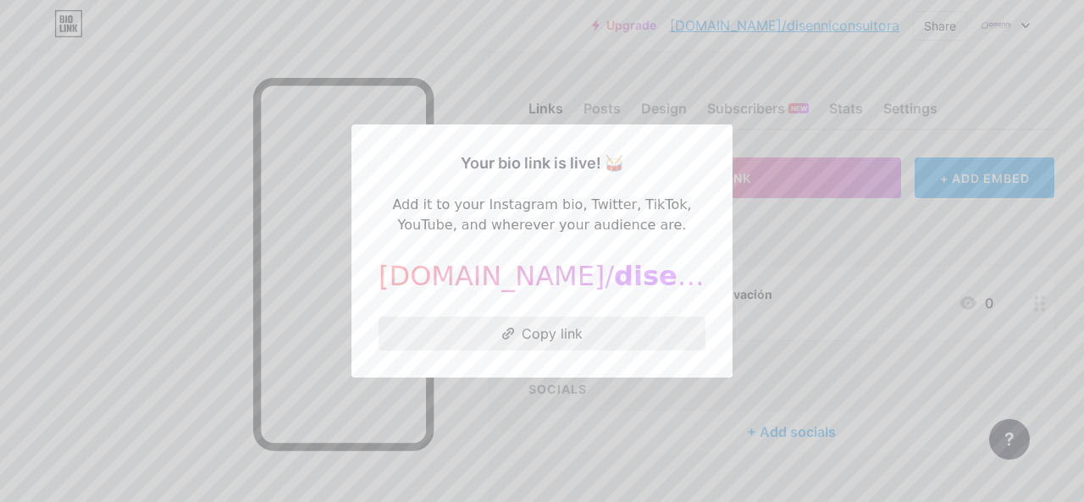
click at [561, 340] on button "Copy link" at bounding box center [542, 334] width 327 height 34
click at [613, 231] on div "Add it to your Instagram bio, Twitter, TikTok, YouTube, and wherever your audie…" at bounding box center [542, 215] width 327 height 41
click at [760, 267] on div at bounding box center [542, 251] width 1084 height 502
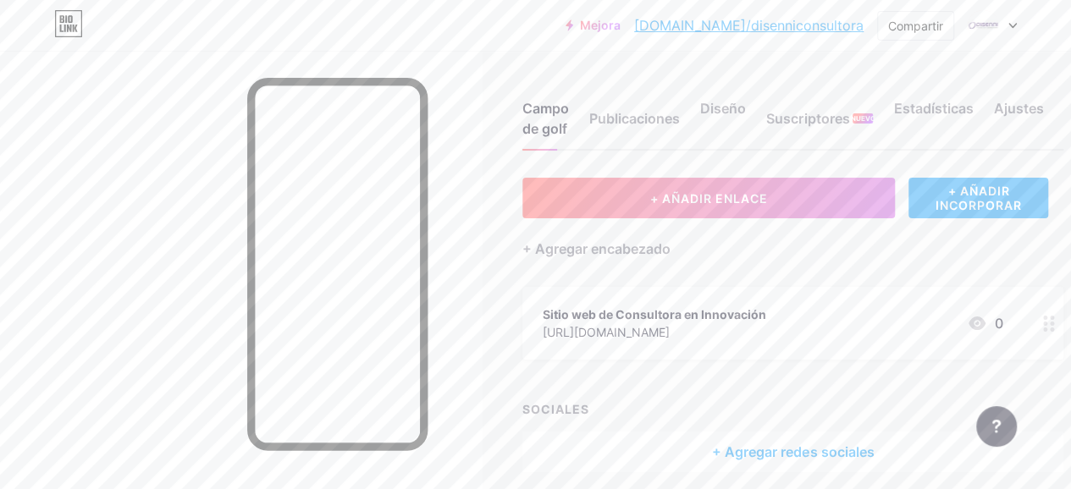
drag, startPoint x: 845, startPoint y: 2, endPoint x: 572, endPoint y: 67, distance: 280.4
click at [572, 67] on div "Campo de golf Publicaciones Diseño Suscriptores NUEVO Estadísticas Ajustes + AÑ…" at bounding box center [567, 304] width 1135 height 506
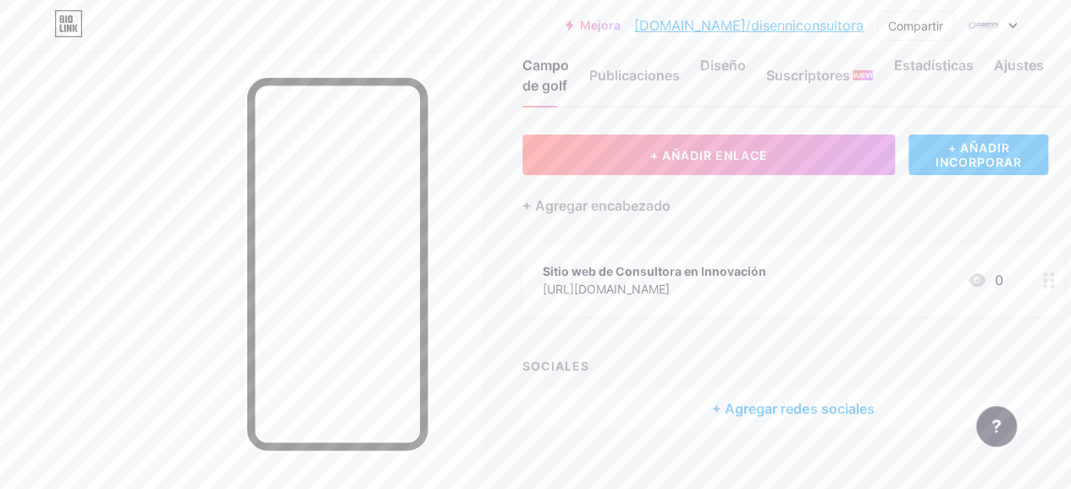
scroll to position [67, 0]
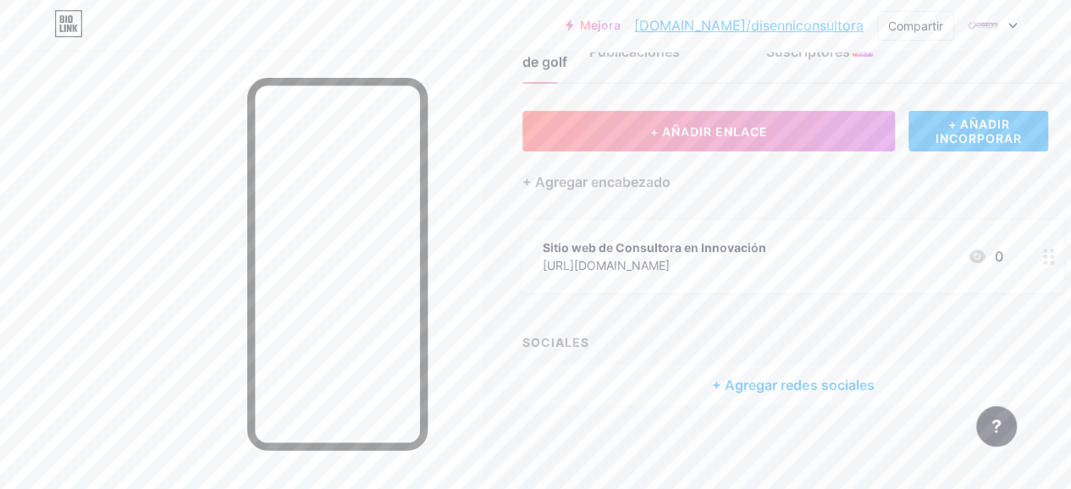
click at [721, 246] on font "Sitio web de Consultora en Innovación" at bounding box center [655, 247] width 224 height 14
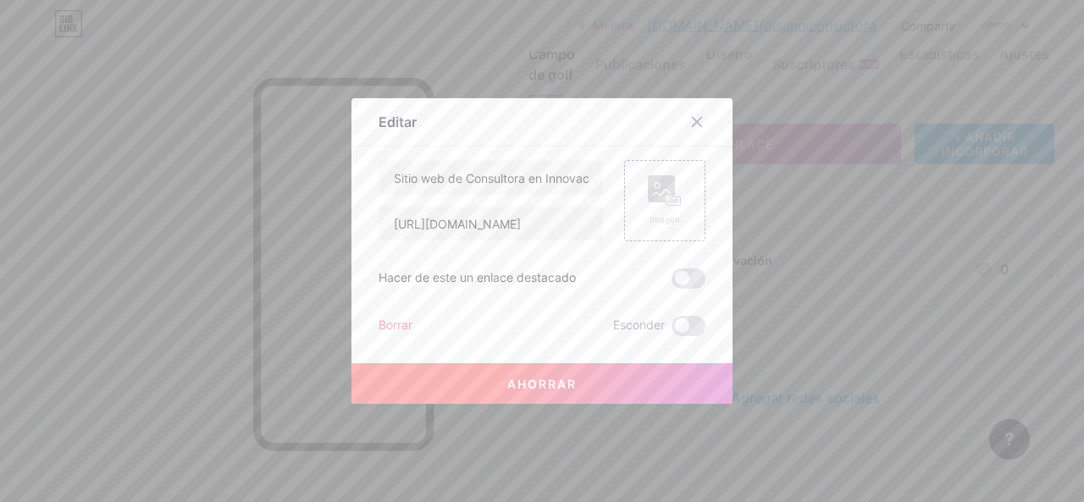
click at [703, 132] on div at bounding box center [707, 122] width 51 height 30
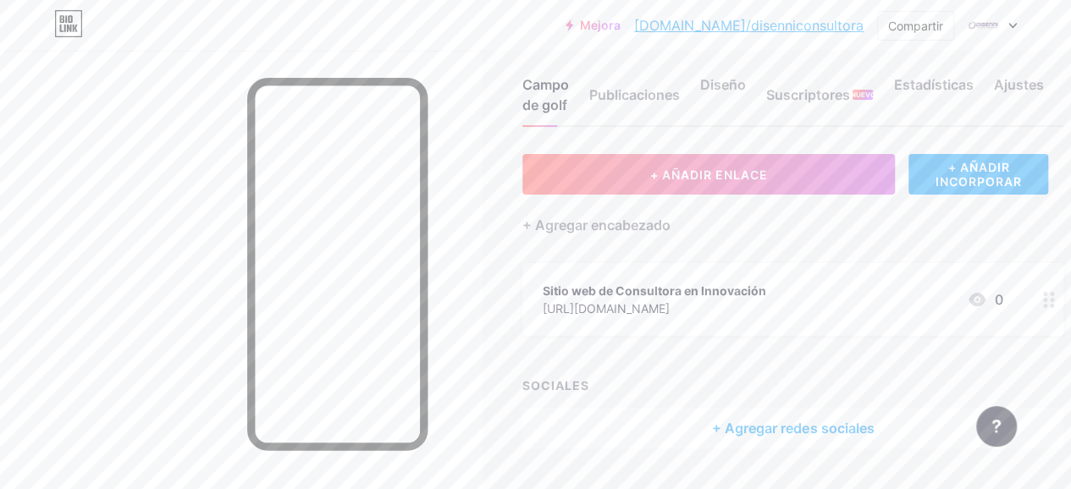
scroll to position [0, 0]
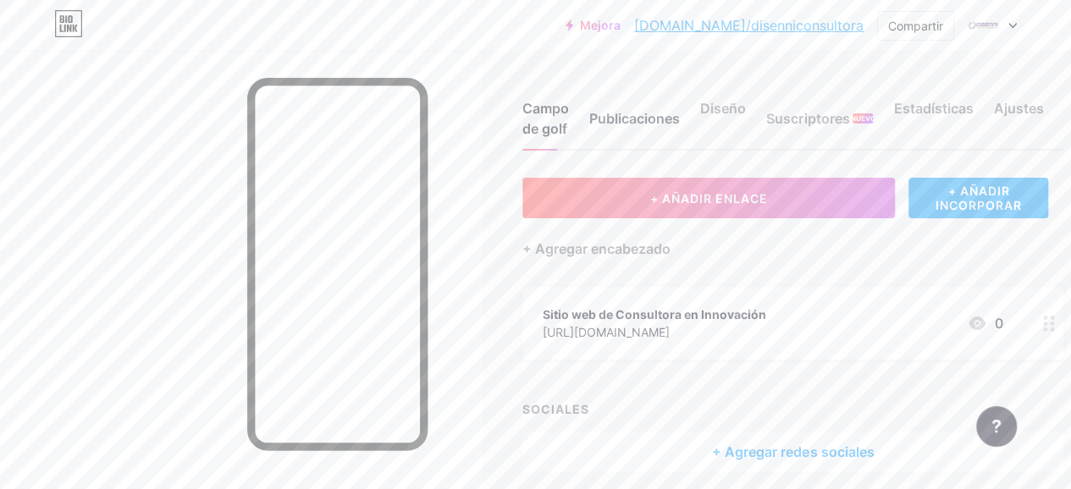
click at [664, 126] on font "Publicaciones" at bounding box center [634, 118] width 91 height 20
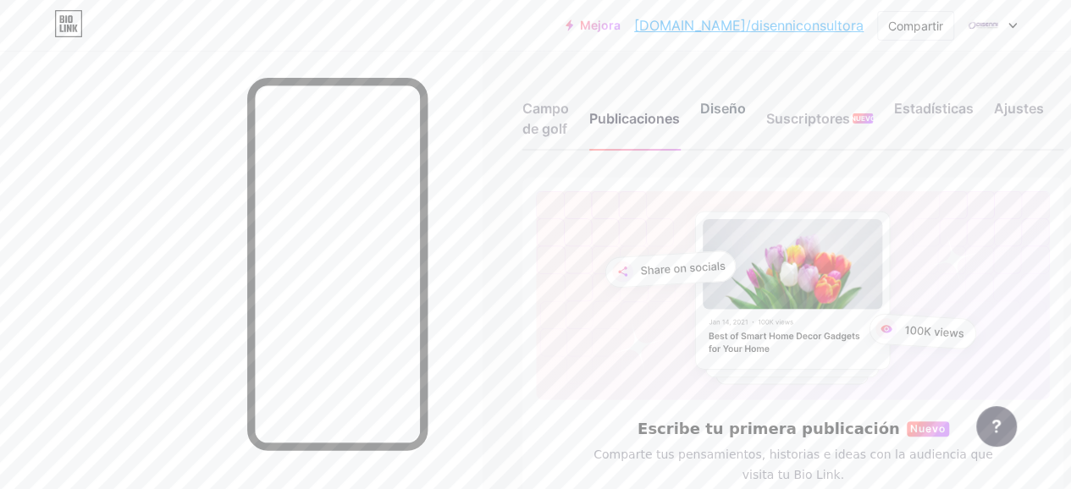
click at [743, 107] on font "Diseño" at bounding box center [723, 108] width 46 height 17
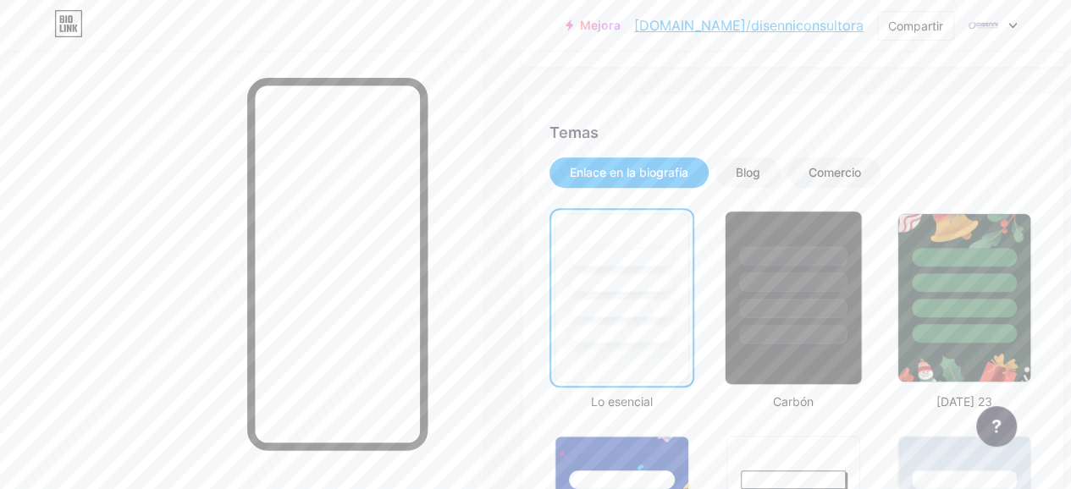
scroll to position [339, 0]
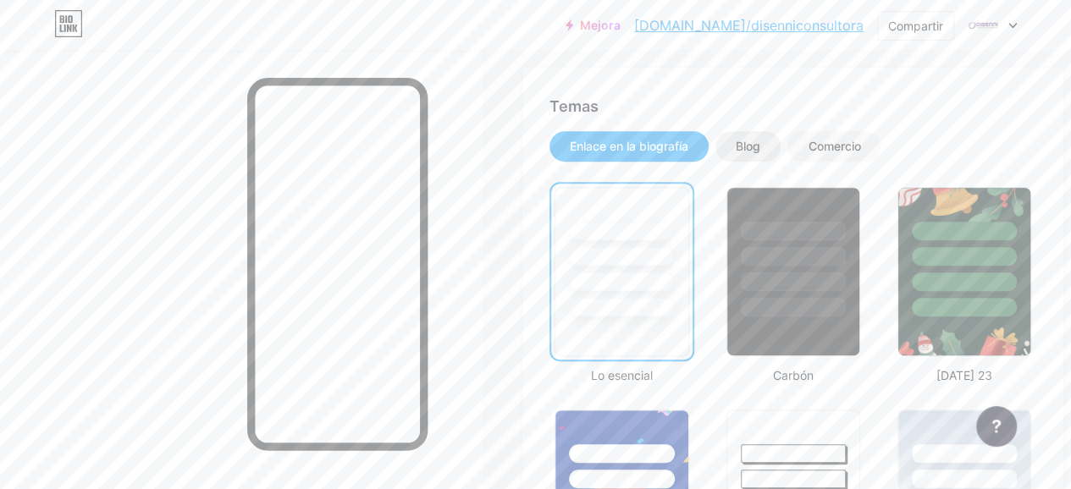
click at [760, 146] on font "Blog" at bounding box center [748, 146] width 25 height 14
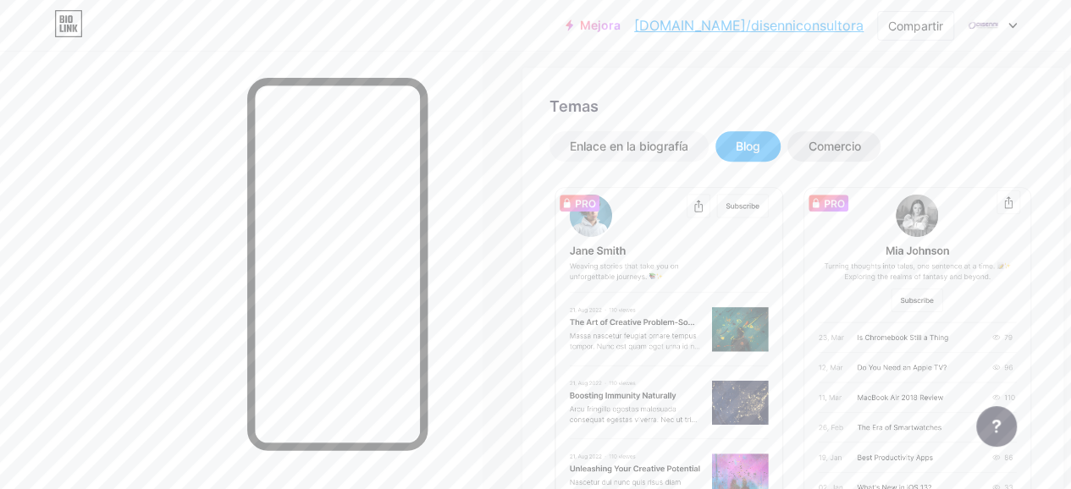
click at [835, 159] on div "Comercio" at bounding box center [834, 146] width 93 height 30
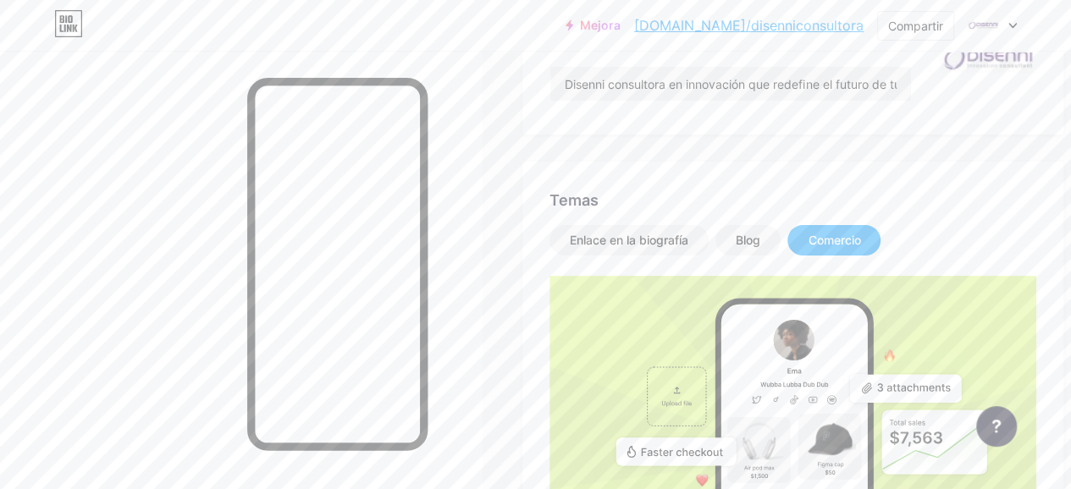
scroll to position [169, 0]
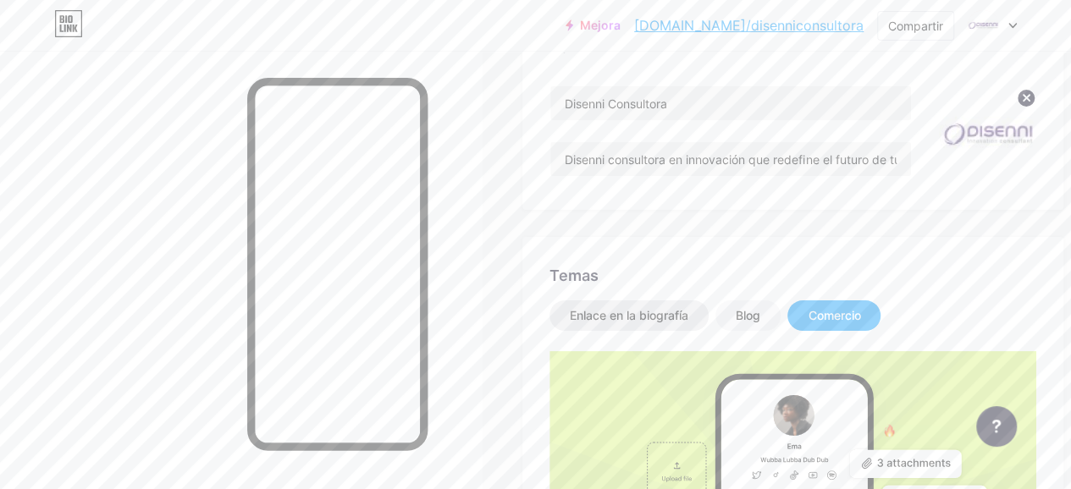
click at [666, 320] on font "Enlace en la biografía" at bounding box center [629, 315] width 119 height 14
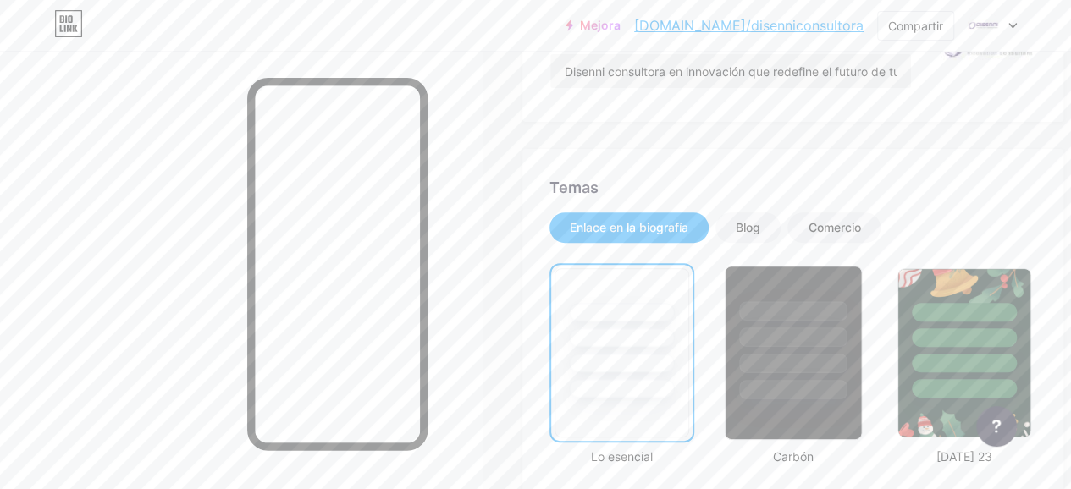
scroll to position [339, 0]
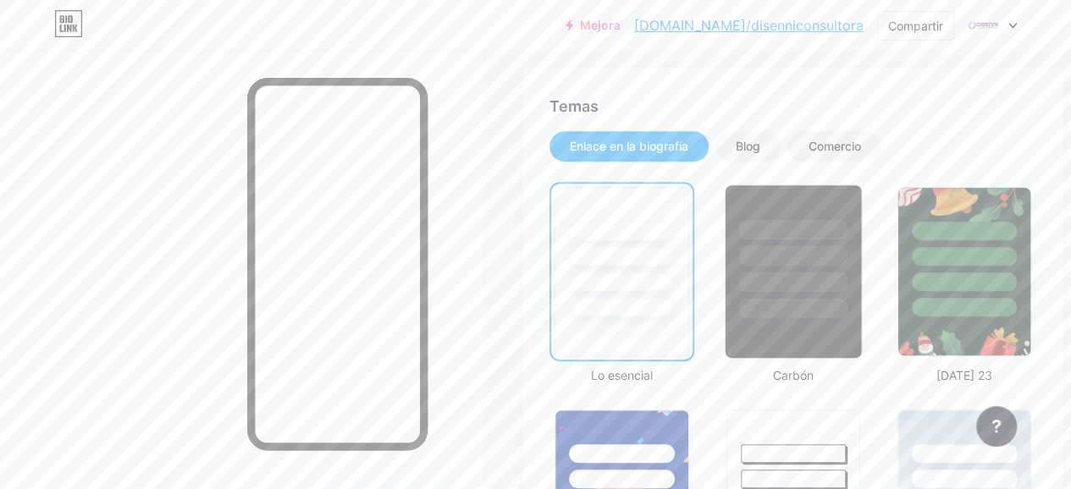
click at [793, 238] on div at bounding box center [793, 229] width 108 height 19
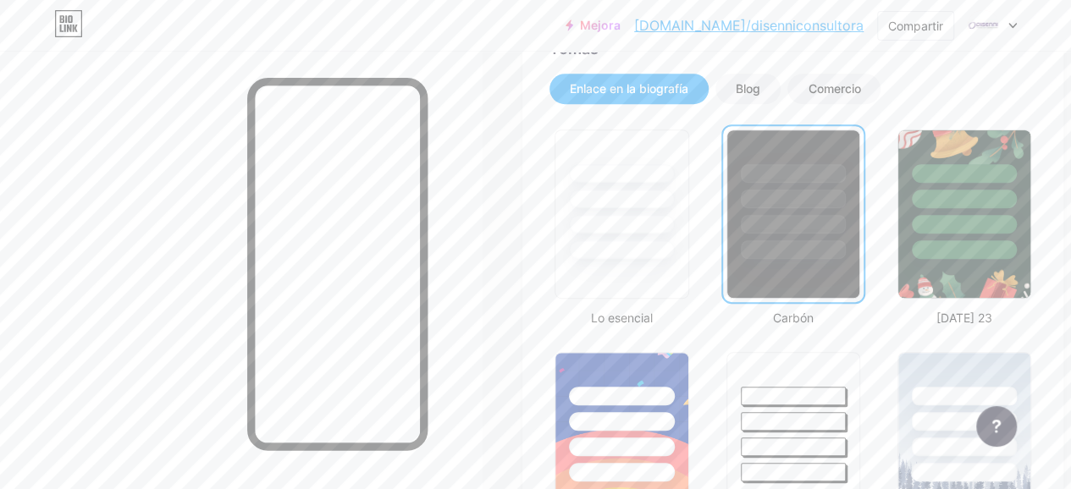
scroll to position [423, 0]
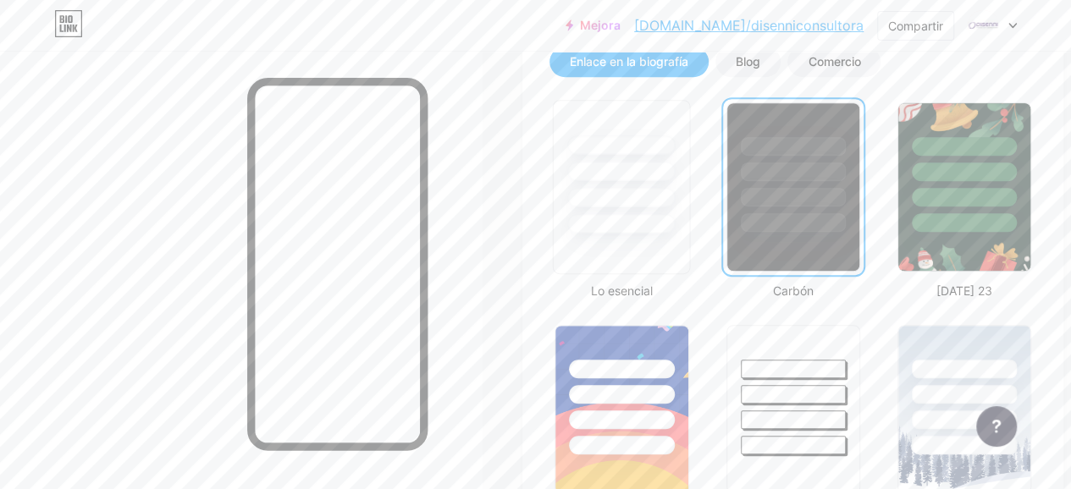
click at [639, 211] on div at bounding box center [622, 167] width 136 height 133
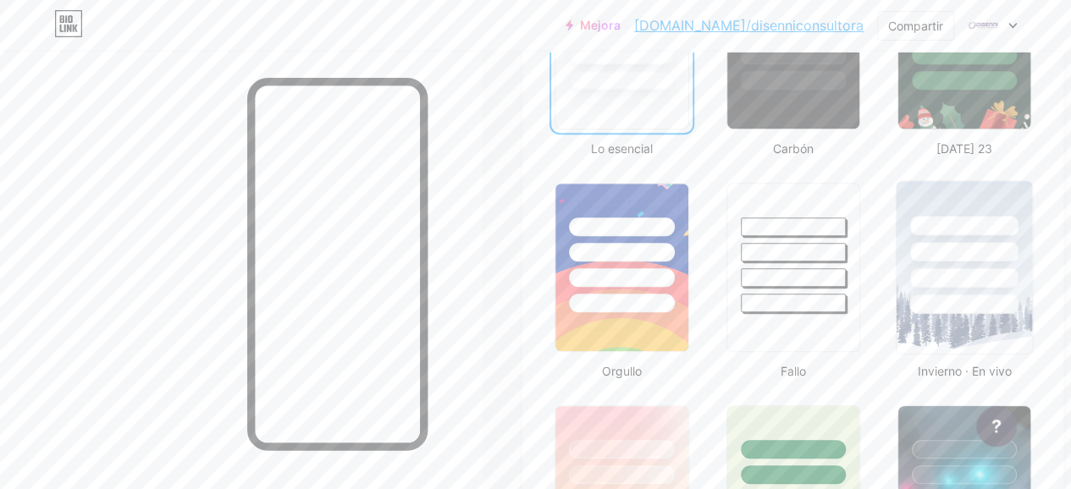
scroll to position [593, 0]
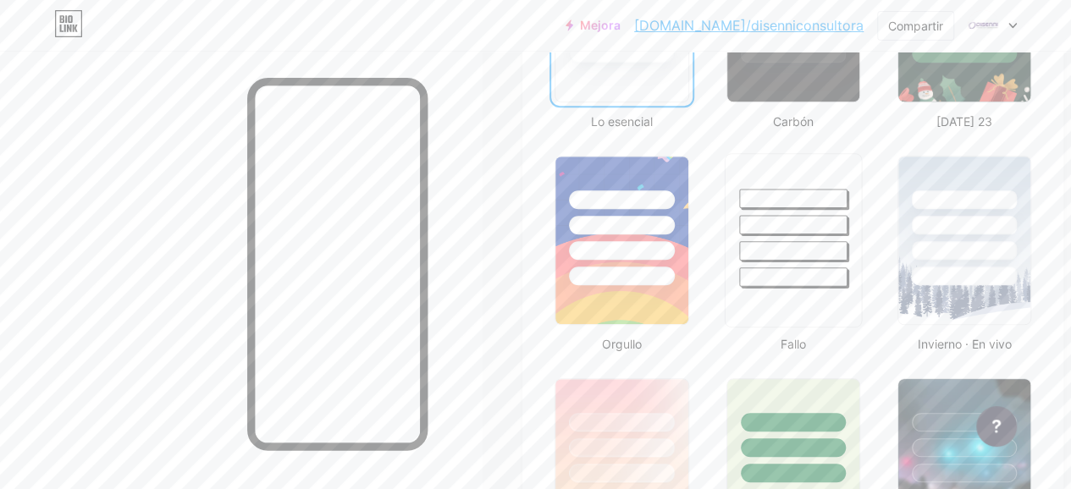
click at [767, 269] on div at bounding box center [793, 277] width 108 height 19
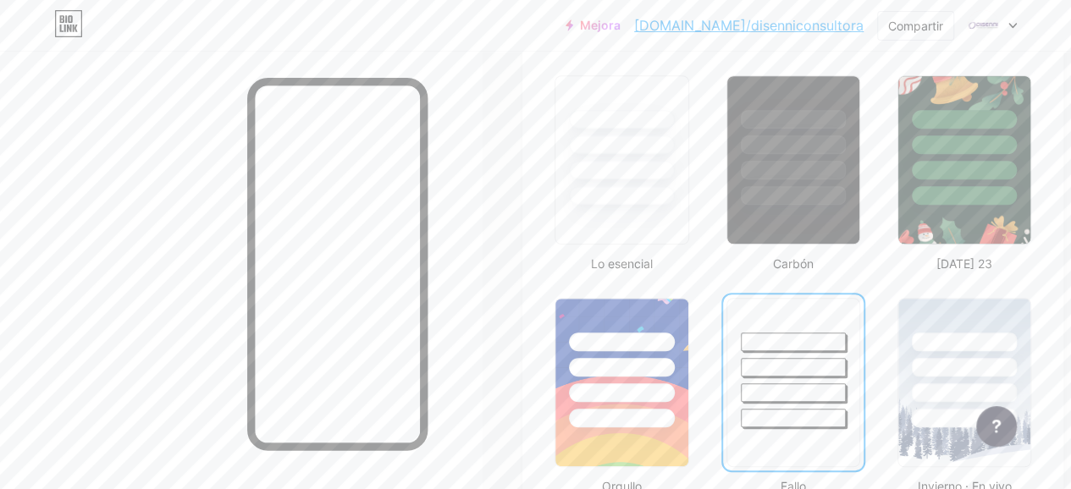
scroll to position [423, 0]
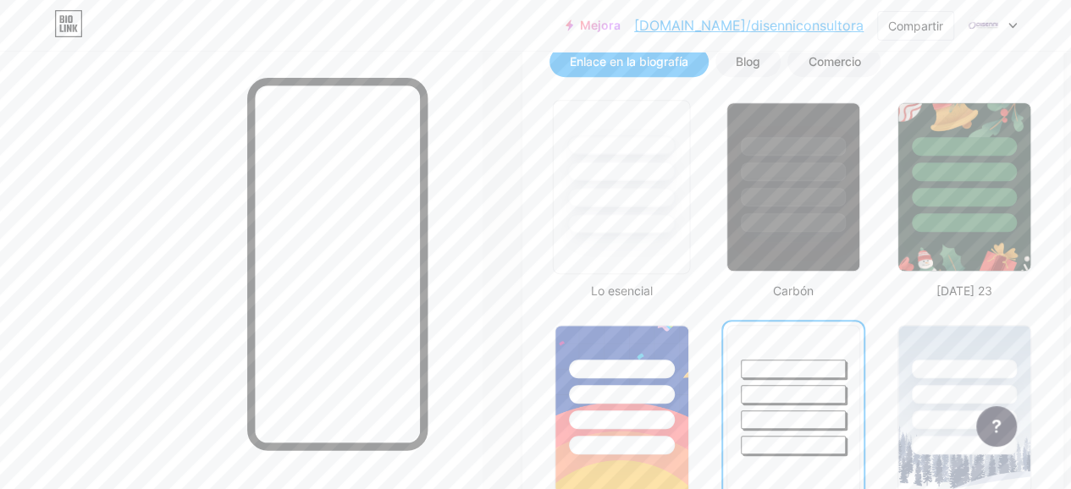
click at [653, 226] on div at bounding box center [621, 223] width 108 height 19
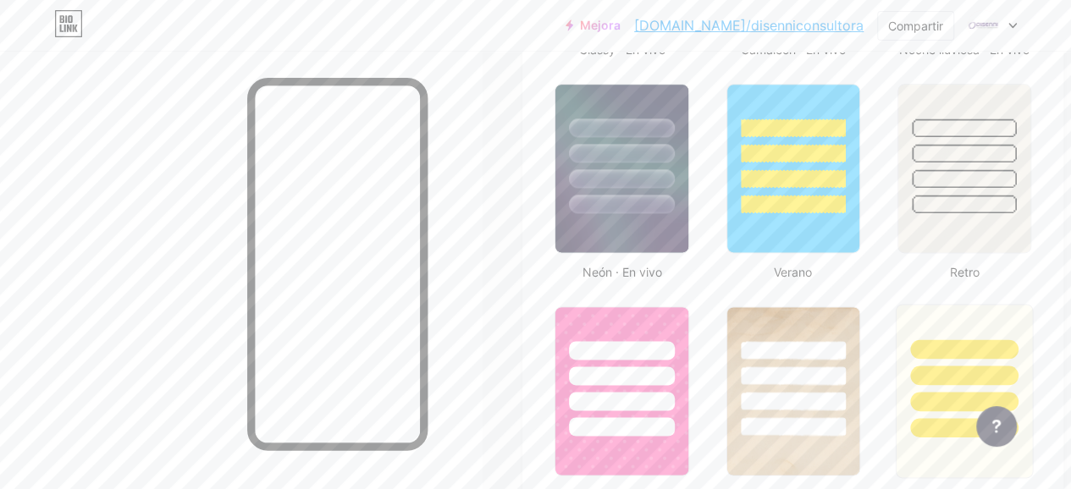
scroll to position [1186, 0]
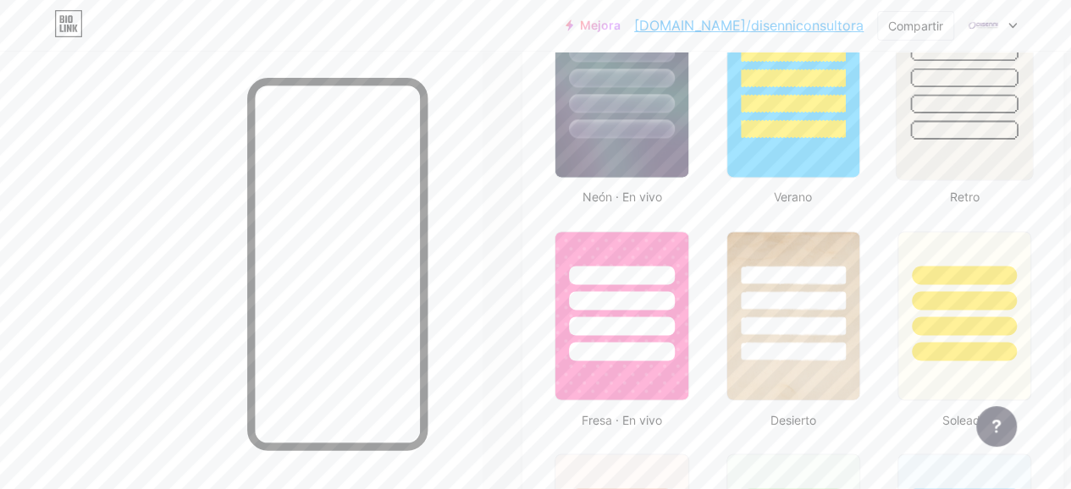
click at [974, 139] on img at bounding box center [965, 93] width 136 height 173
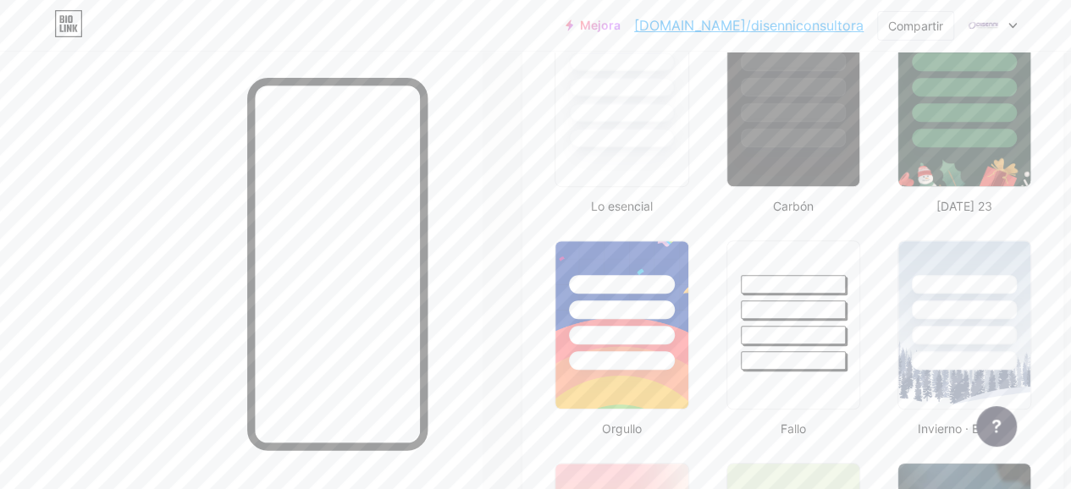
scroll to position [593, 0]
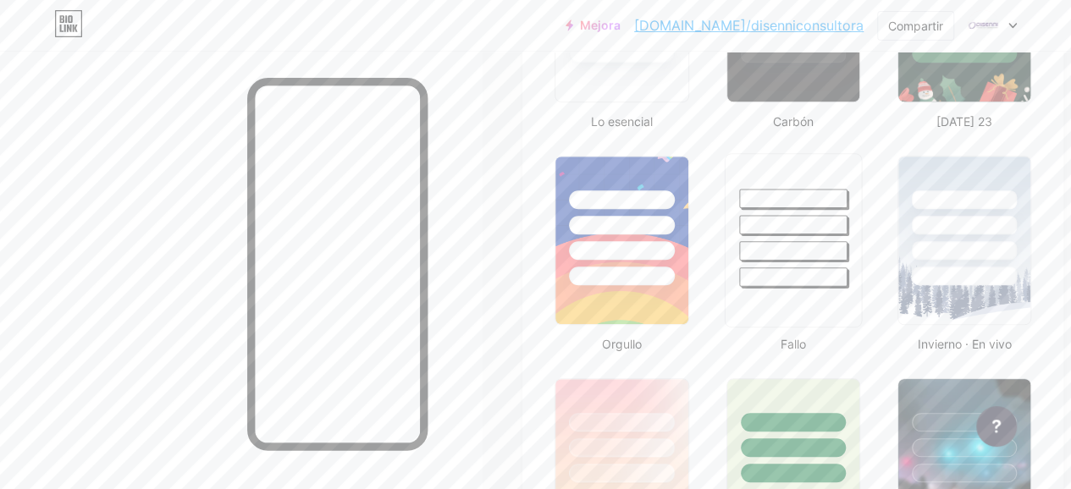
click at [811, 297] on div at bounding box center [793, 240] width 138 height 174
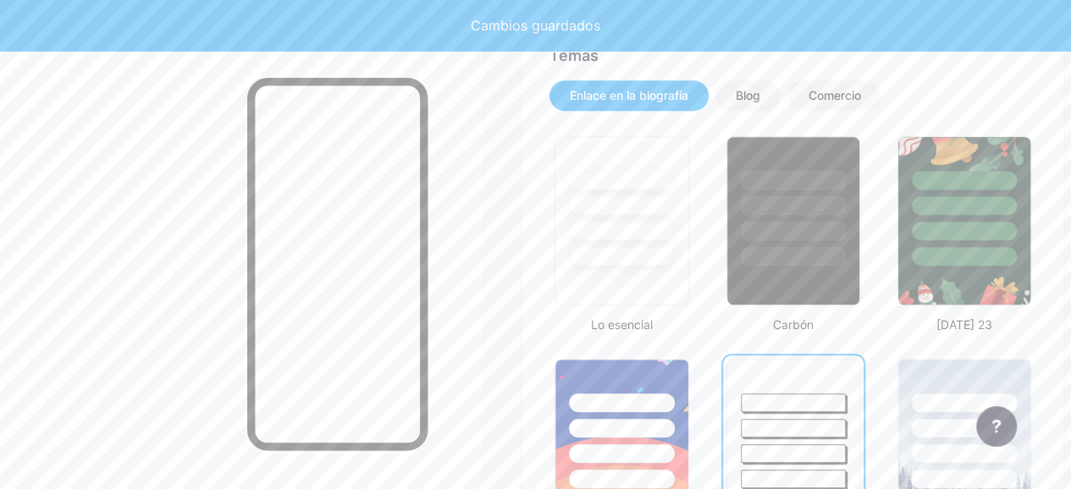
scroll to position [339, 0]
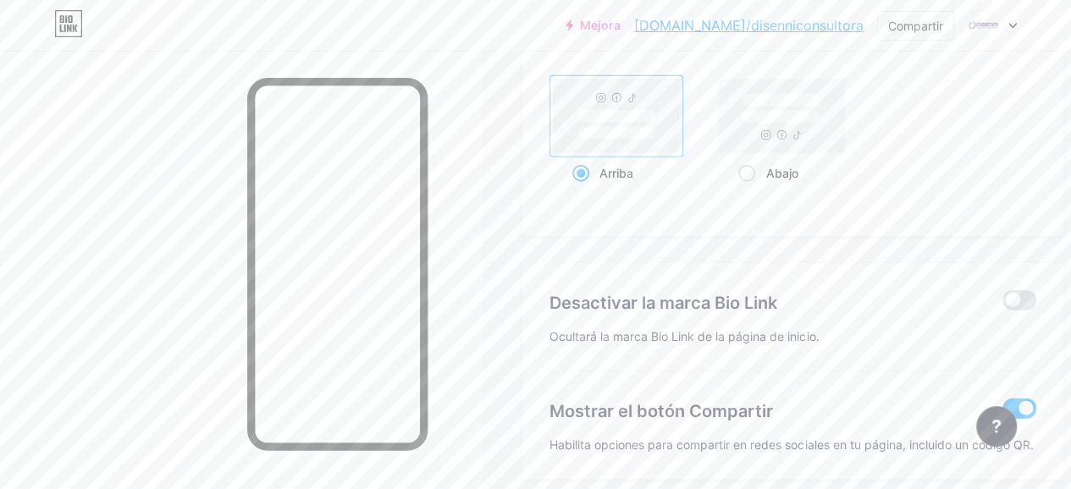
scroll to position [2407, 0]
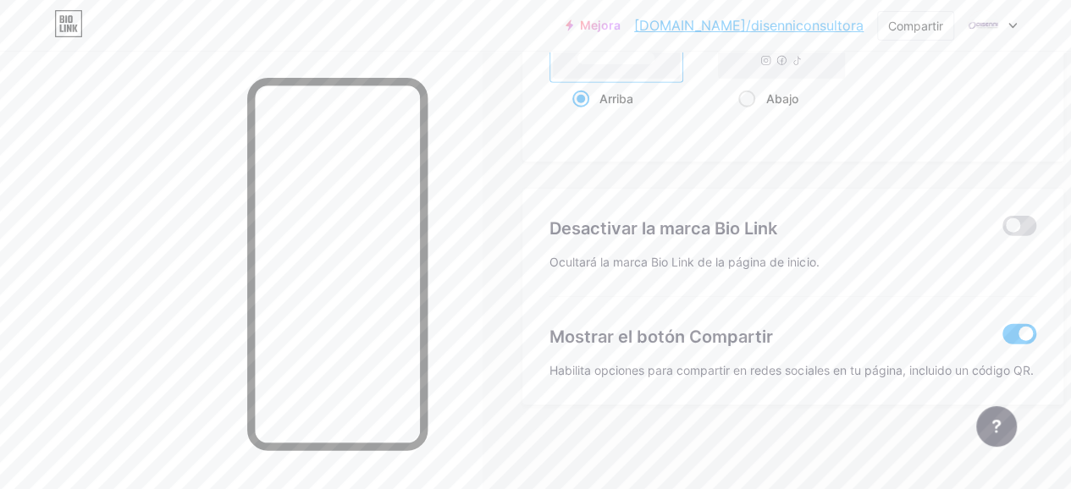
click at [1020, 226] on span at bounding box center [1020, 226] width 34 height 20
click at [1003, 230] on input "checkbox" at bounding box center [1003, 230] width 0 height 0
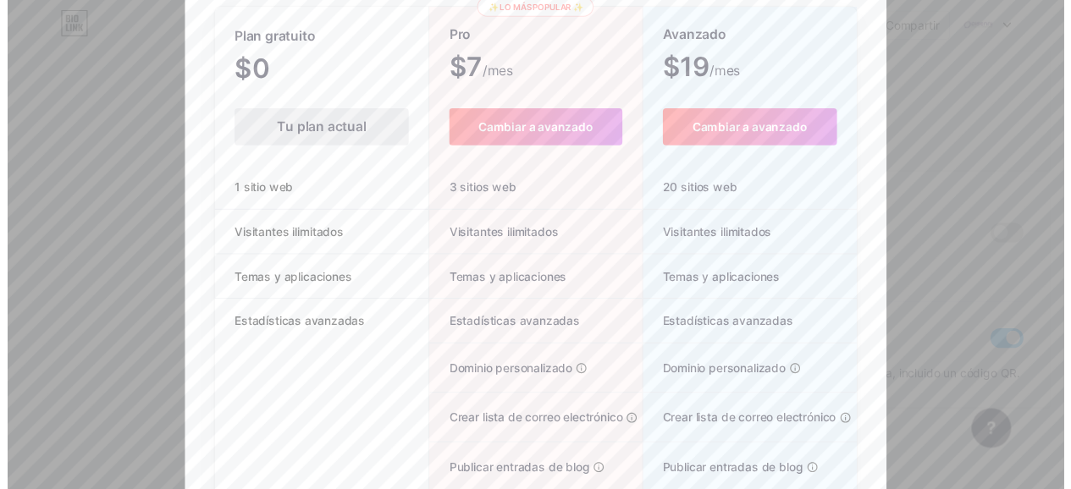
scroll to position [45, 0]
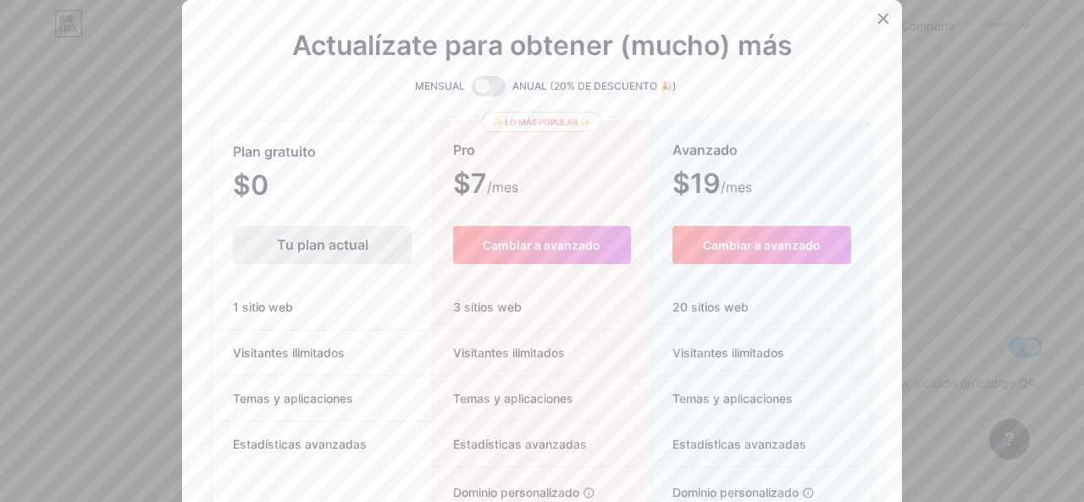
click at [881, 20] on div at bounding box center [883, 18] width 30 height 30
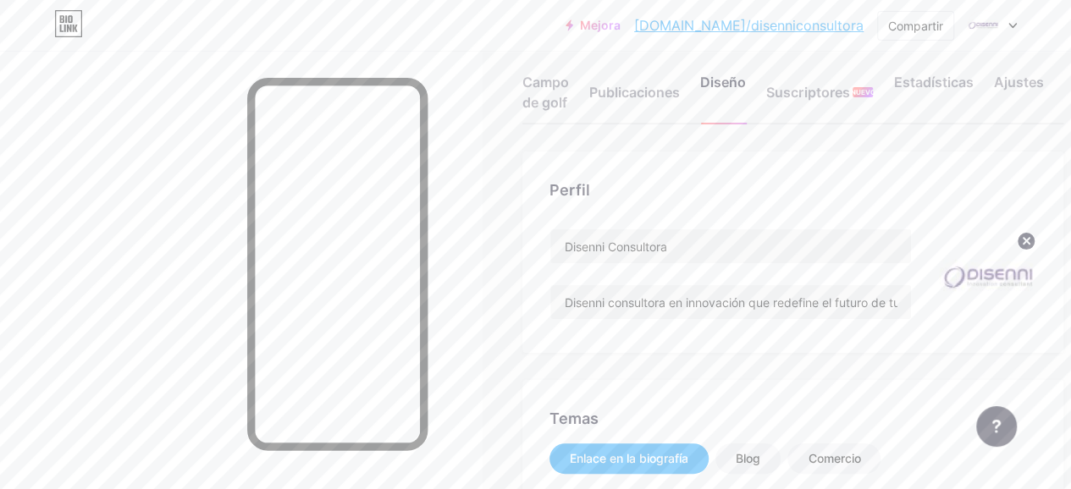
scroll to position [0, 0]
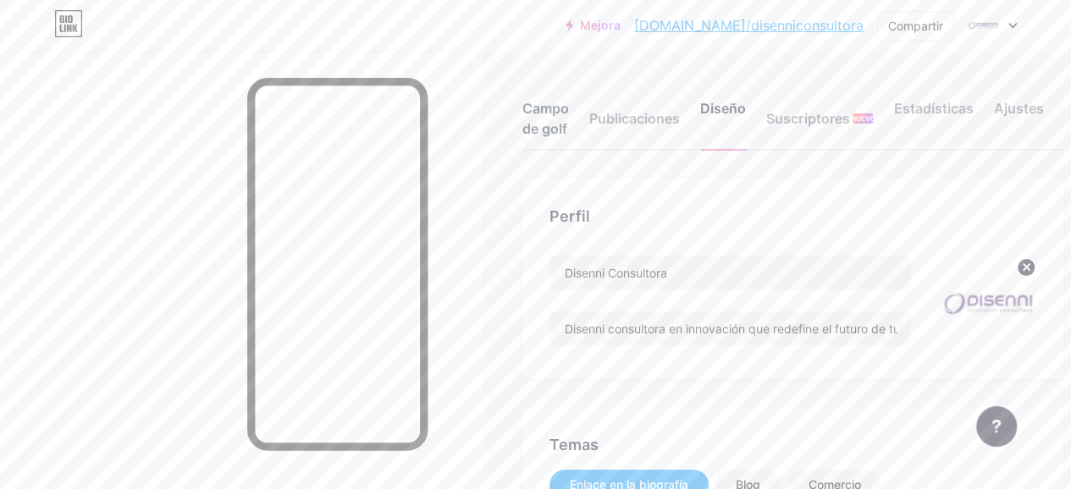
click at [559, 124] on font "Campo de golf" at bounding box center [545, 118] width 47 height 37
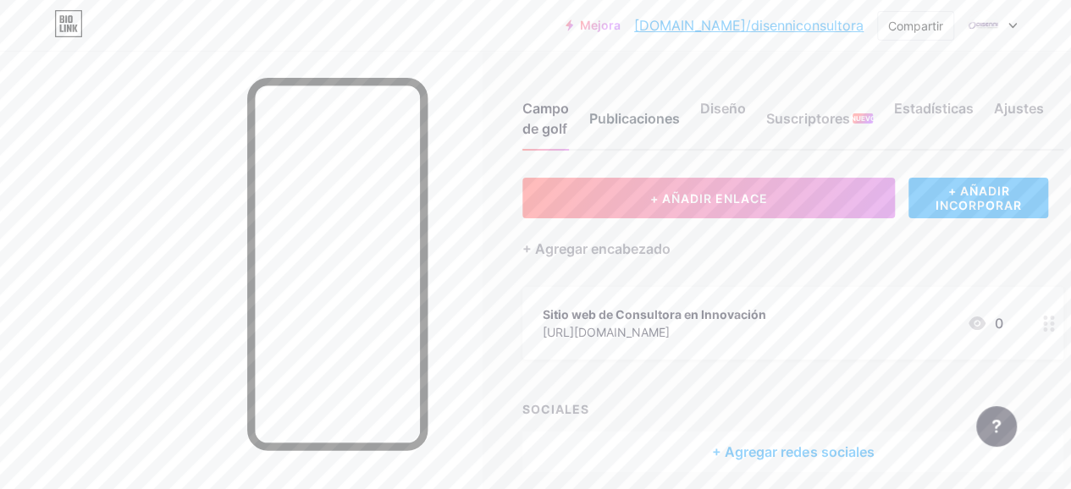
click at [615, 114] on font "Publicaciones" at bounding box center [634, 118] width 91 height 17
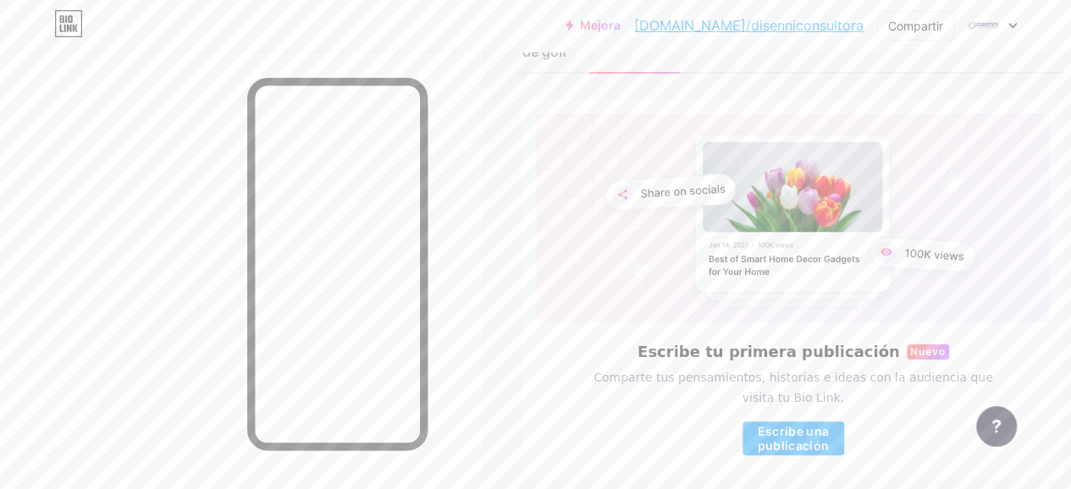
scroll to position [152, 0]
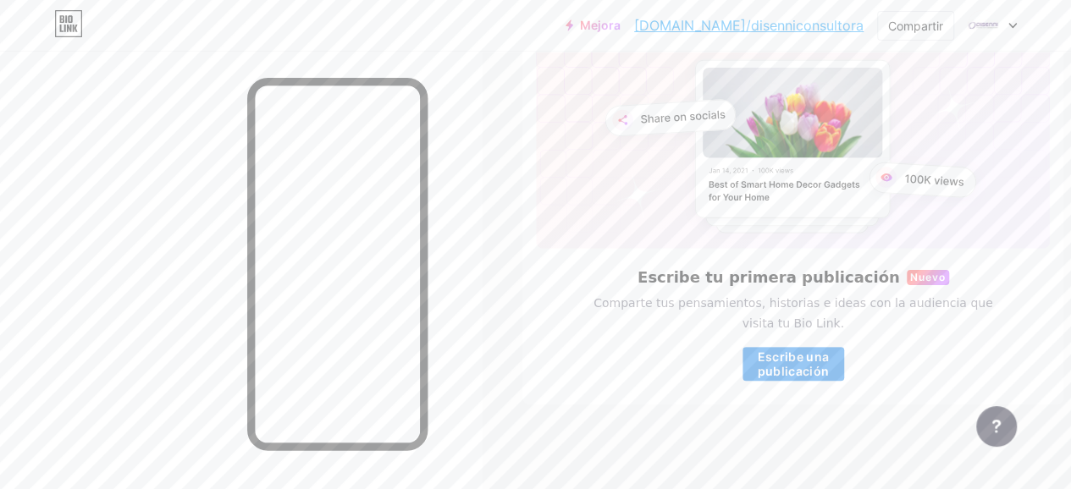
click at [823, 354] on font "Escribe una publicación" at bounding box center [793, 364] width 72 height 29
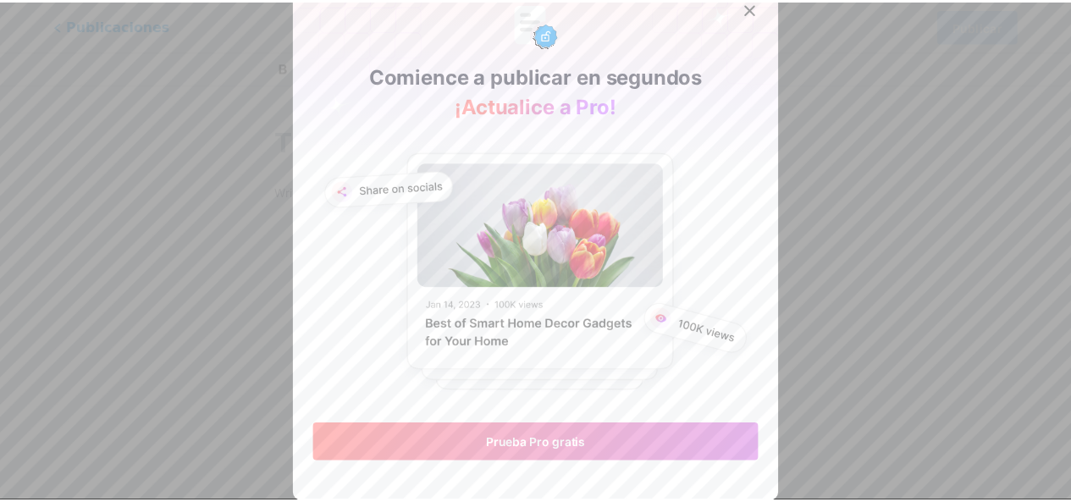
scroll to position [10, 0]
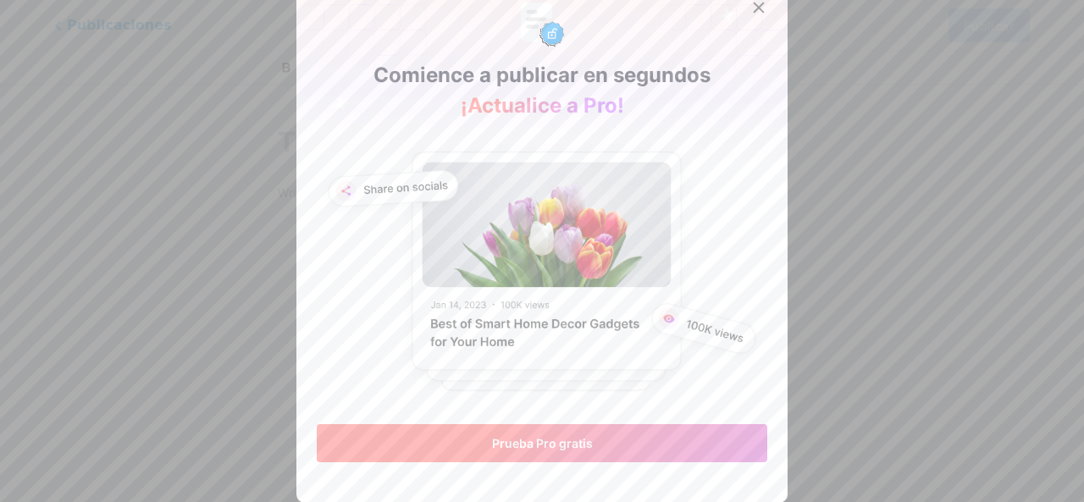
click at [583, 448] on font "Prueba Pro gratis" at bounding box center [542, 443] width 101 height 14
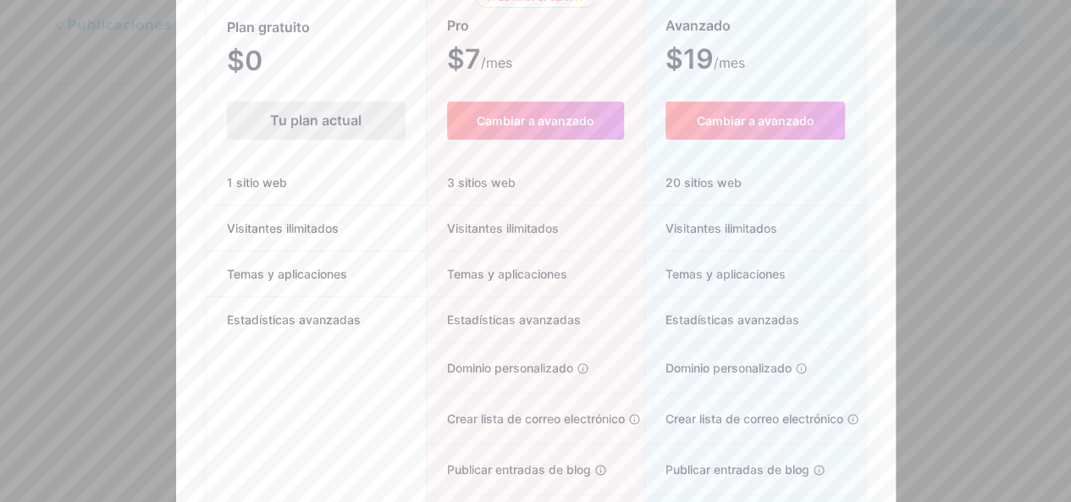
scroll to position [45, 0]
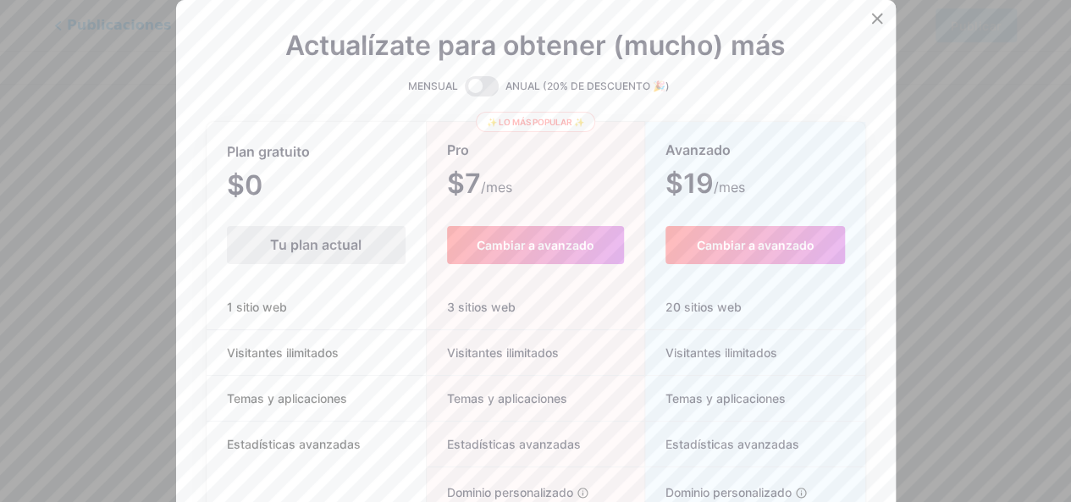
click at [345, 239] on font "Tu plan actual" at bounding box center [315, 244] width 91 height 17
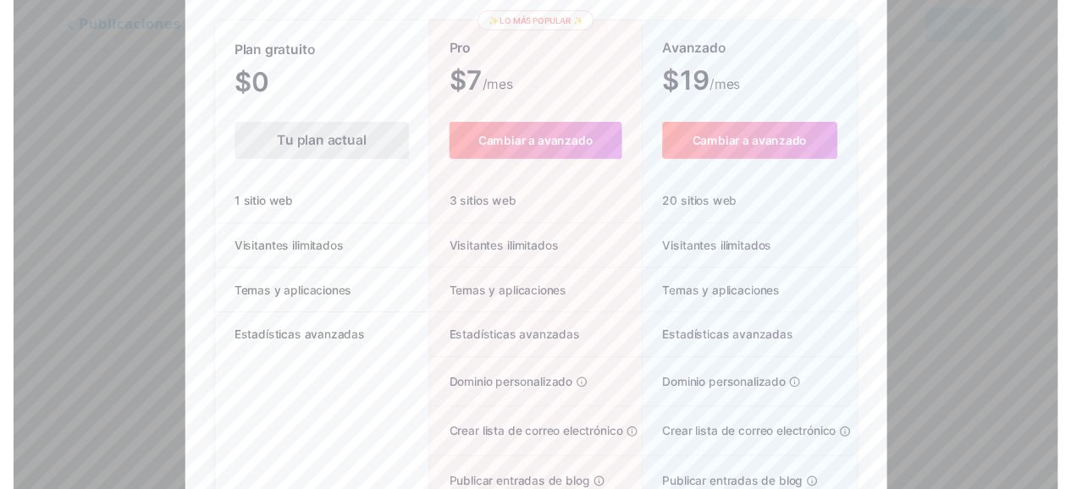
scroll to position [0, 0]
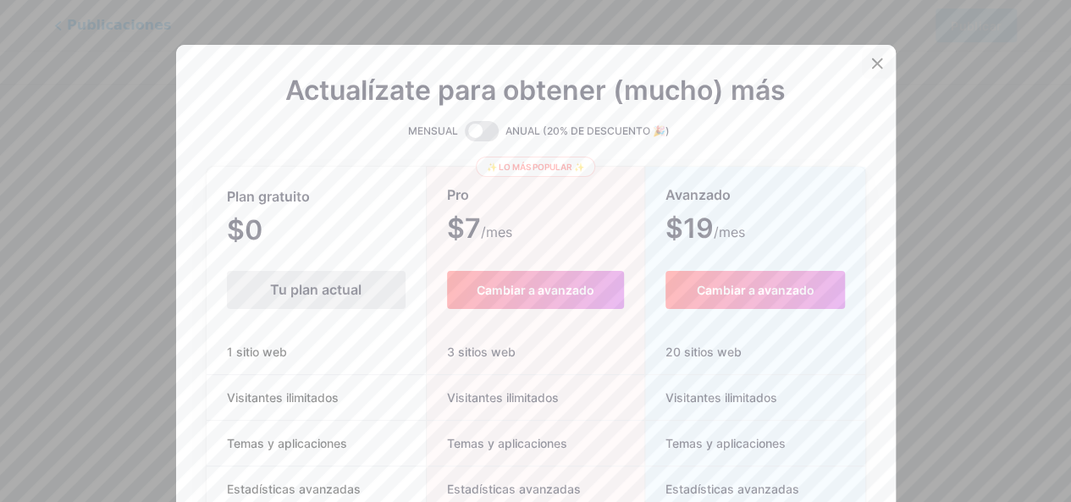
click at [871, 51] on div at bounding box center [877, 63] width 30 height 30
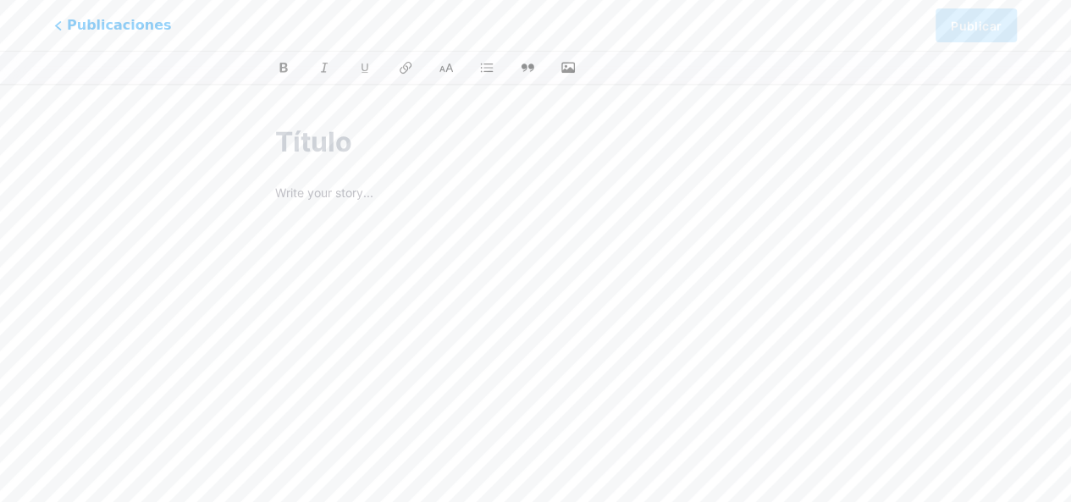
click at [427, 150] on input "text" at bounding box center [535, 142] width 521 height 41
click at [119, 23] on font "Publicaciones" at bounding box center [120, 25] width 115 height 18
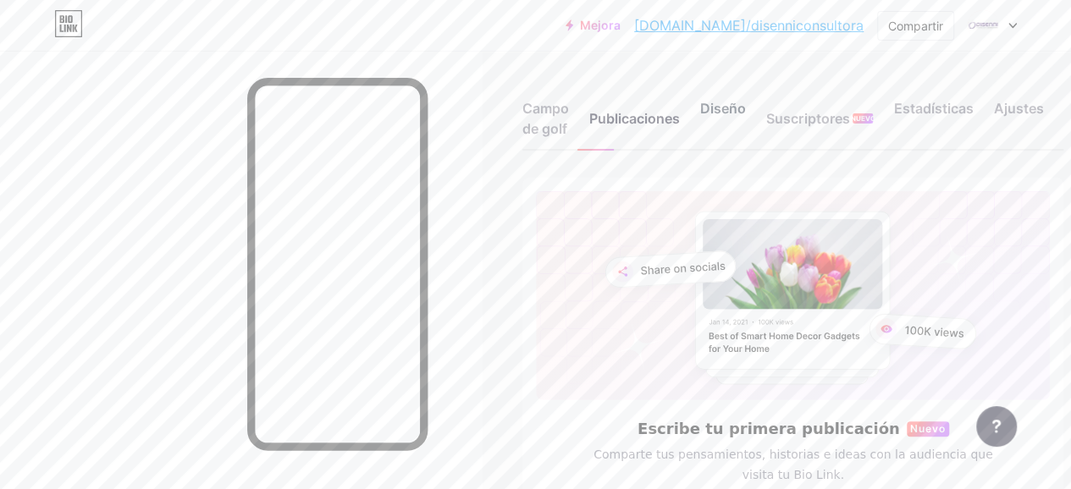
click at [716, 104] on font "Diseño" at bounding box center [723, 108] width 46 height 17
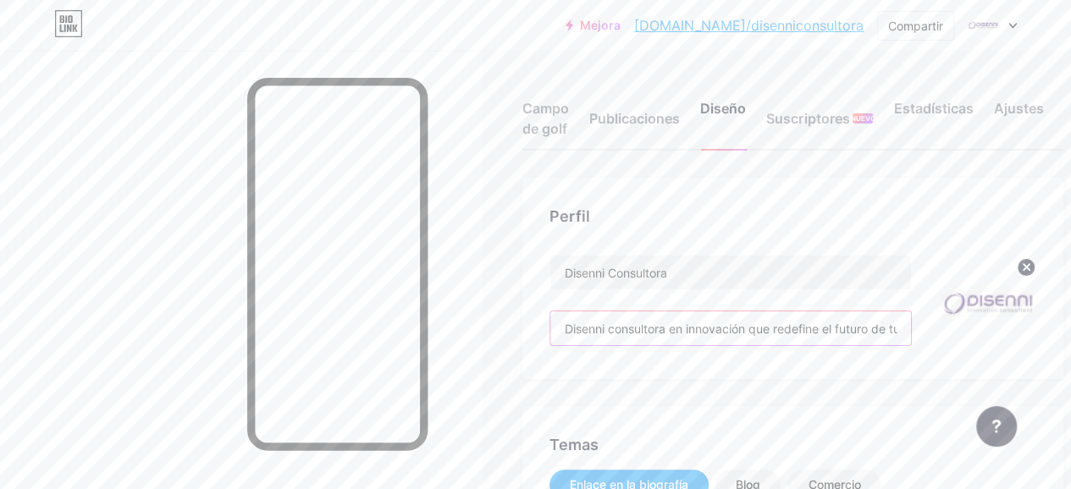
drag, startPoint x: 854, startPoint y: 336, endPoint x: 502, endPoint y: 338, distance: 351.4
click at [542, 117] on div "Campo de golf" at bounding box center [545, 123] width 47 height 51
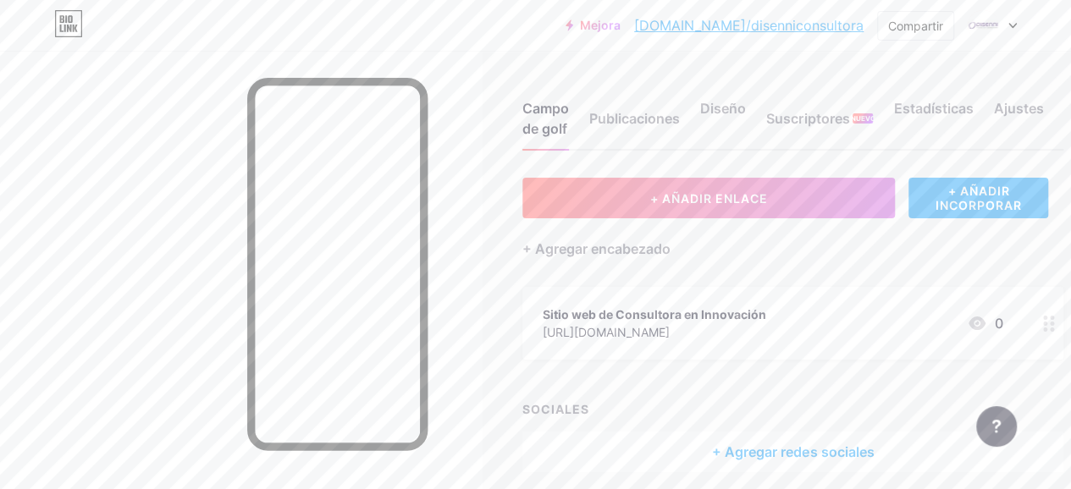
scroll to position [67, 0]
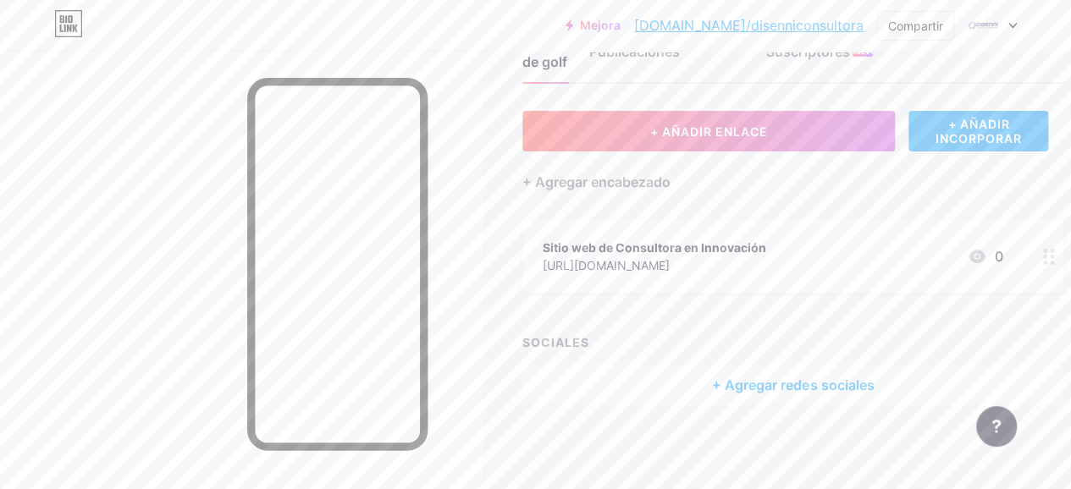
click at [683, 237] on div "Sitio web de Consultora en Innovación [URL][DOMAIN_NAME]" at bounding box center [655, 256] width 224 height 39
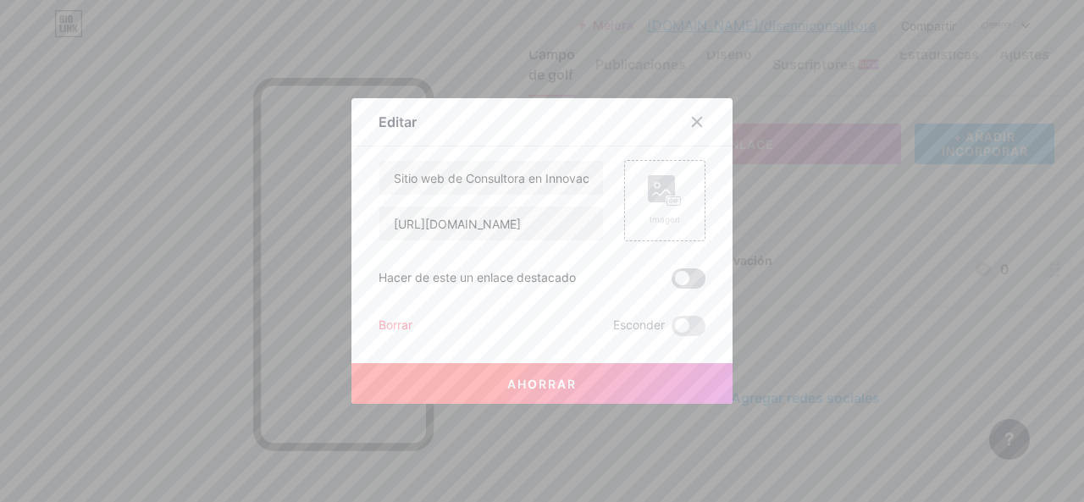
click at [679, 274] on span at bounding box center [689, 278] width 34 height 20
click at [672, 283] on input "checkbox" at bounding box center [672, 283] width 0 height 0
click at [666, 204] on rect at bounding box center [673, 201] width 15 height 10
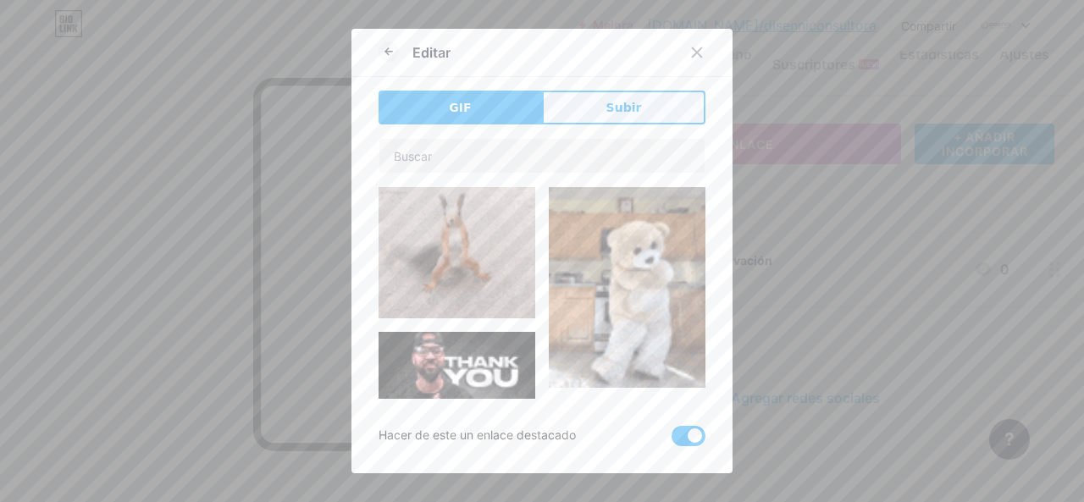
click at [601, 102] on button "Subir" at bounding box center [623, 108] width 163 height 34
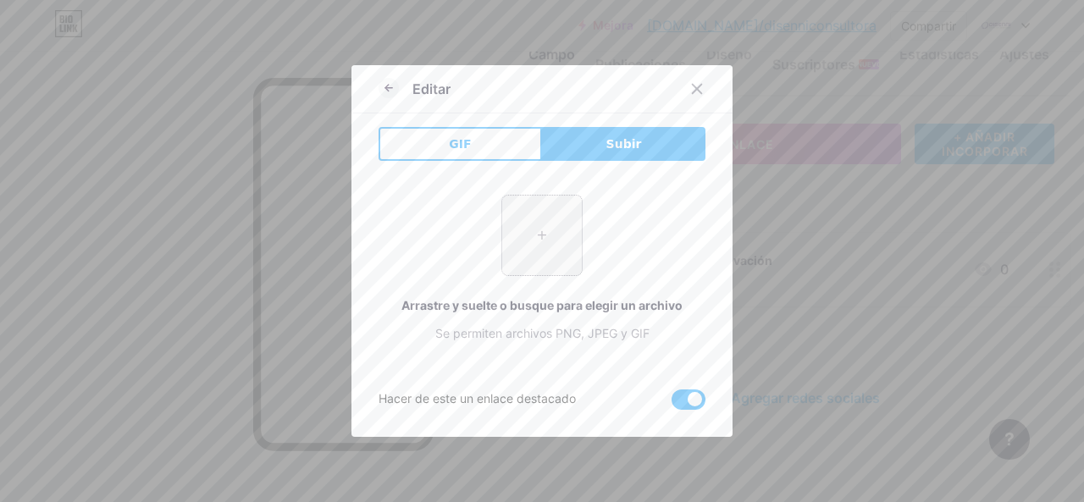
click at [550, 233] on input "file" at bounding box center [542, 236] width 80 height 80
type input "C:\fakepath\consultora en innovación.jpg"
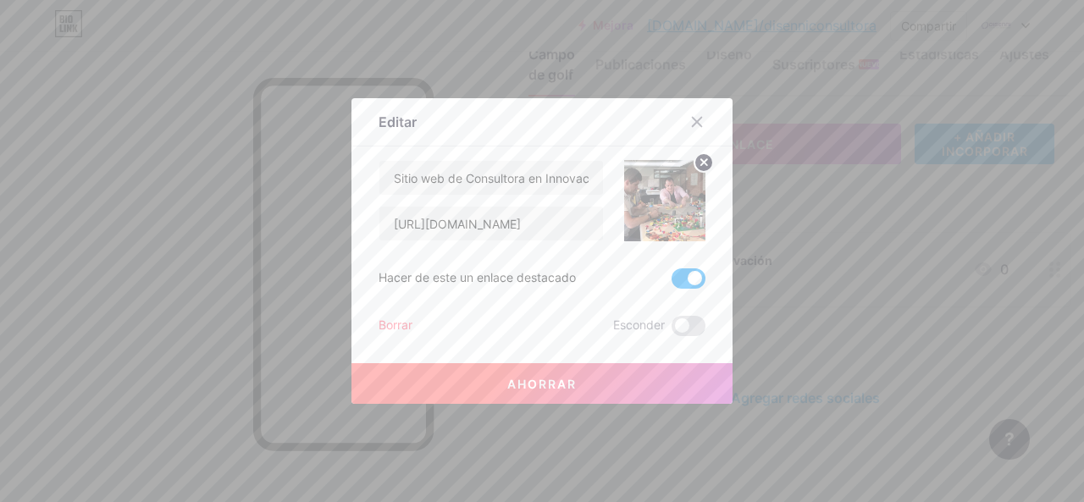
click at [562, 384] on font "Ahorrar" at bounding box center [541, 384] width 69 height 14
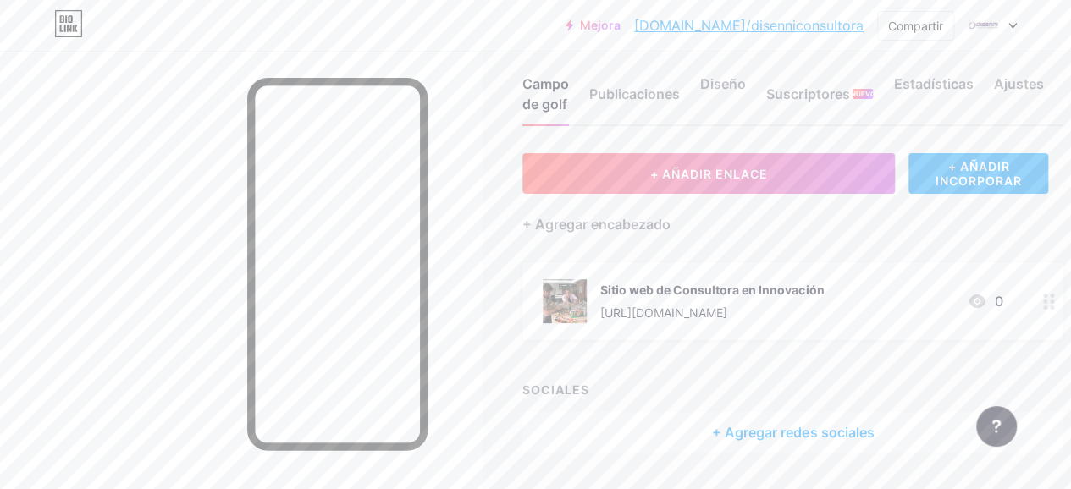
scroll to position [0, 0]
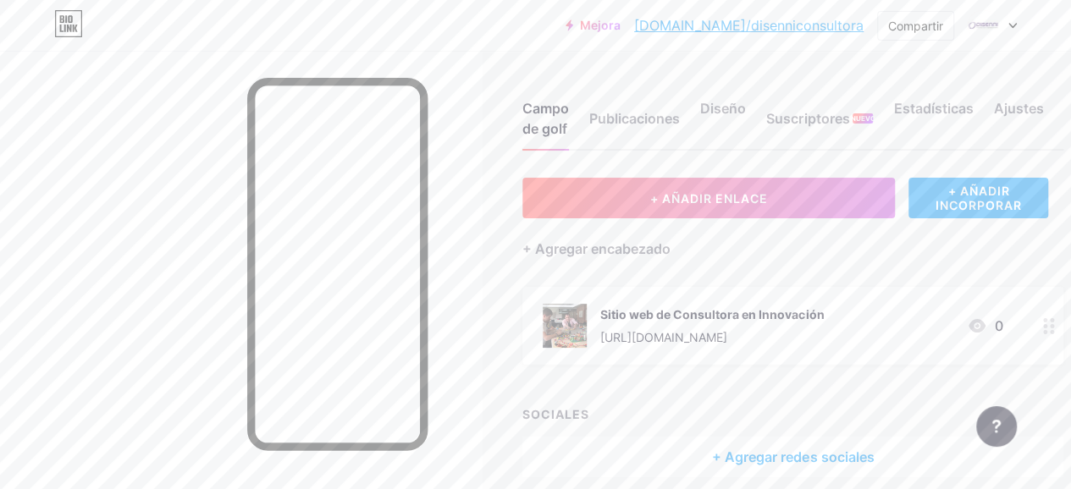
click at [818, 253] on div "+ Agregar encabezado" at bounding box center [792, 238] width 541 height 41
click at [909, 35] on div "Compartir" at bounding box center [915, 26] width 77 height 30
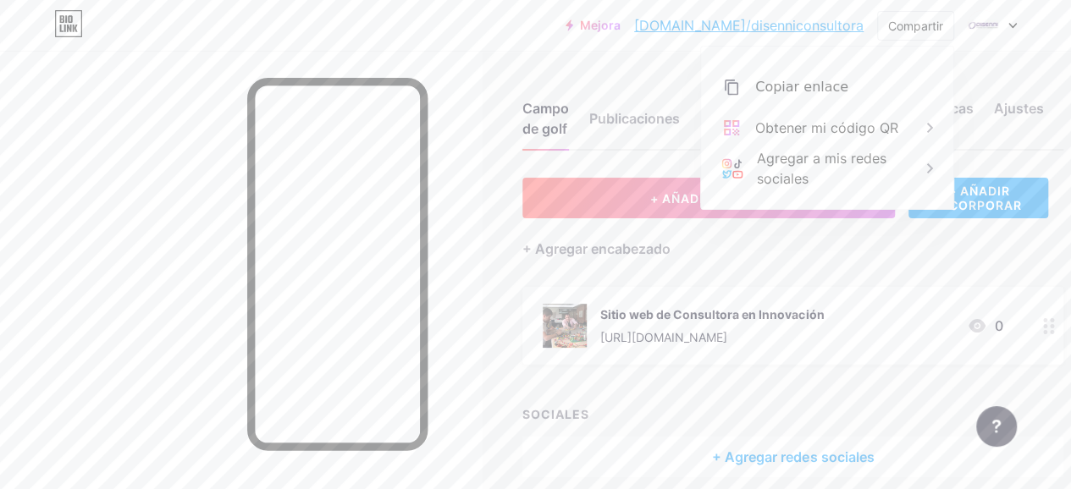
drag, startPoint x: 772, startPoint y: 27, endPoint x: 751, endPoint y: 24, distance: 21.4
click at [751, 24] on font "[DOMAIN_NAME]/disenniconsultora" at bounding box center [748, 25] width 229 height 17
click at [911, 21] on font "Compartir" at bounding box center [915, 26] width 55 height 14
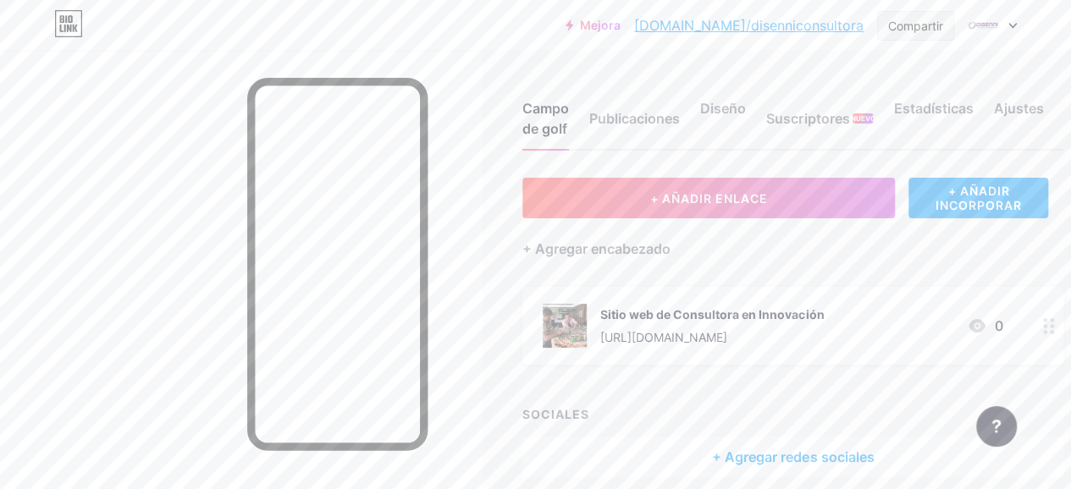
click at [920, 26] on font "Compartir" at bounding box center [915, 26] width 55 height 14
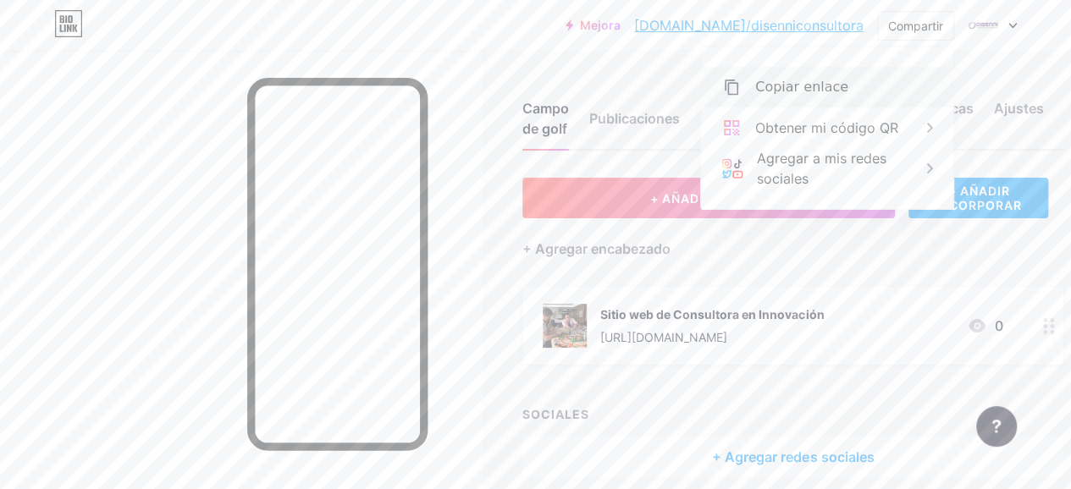
click at [821, 70] on div "Copiar enlace" at bounding box center [827, 87] width 252 height 41
click at [837, 91] on div "Copiar enlace" at bounding box center [827, 87] width 252 height 41
